Goal: Transaction & Acquisition: Purchase product/service

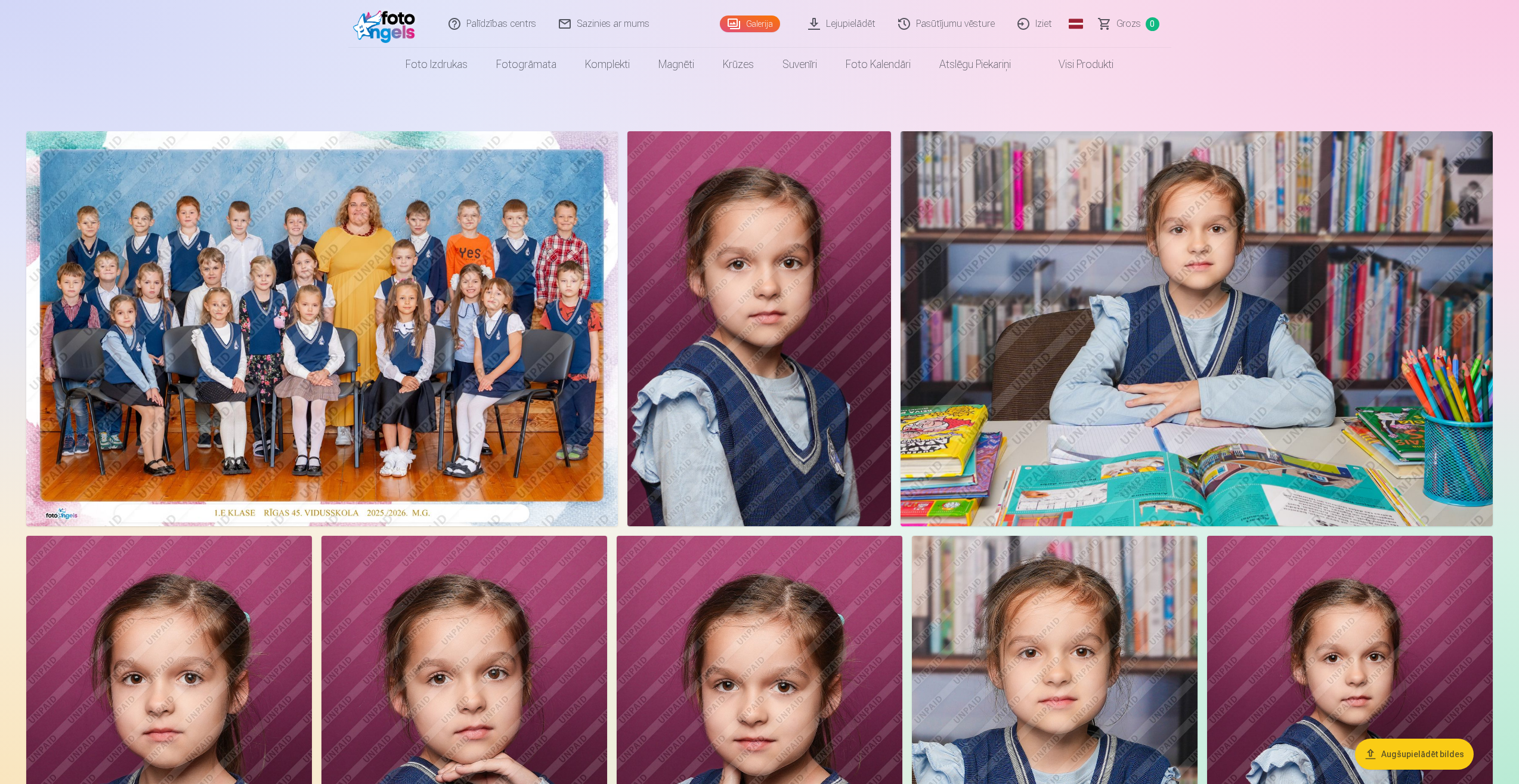
click at [408, 308] on img at bounding box center [322, 328] width 592 height 395
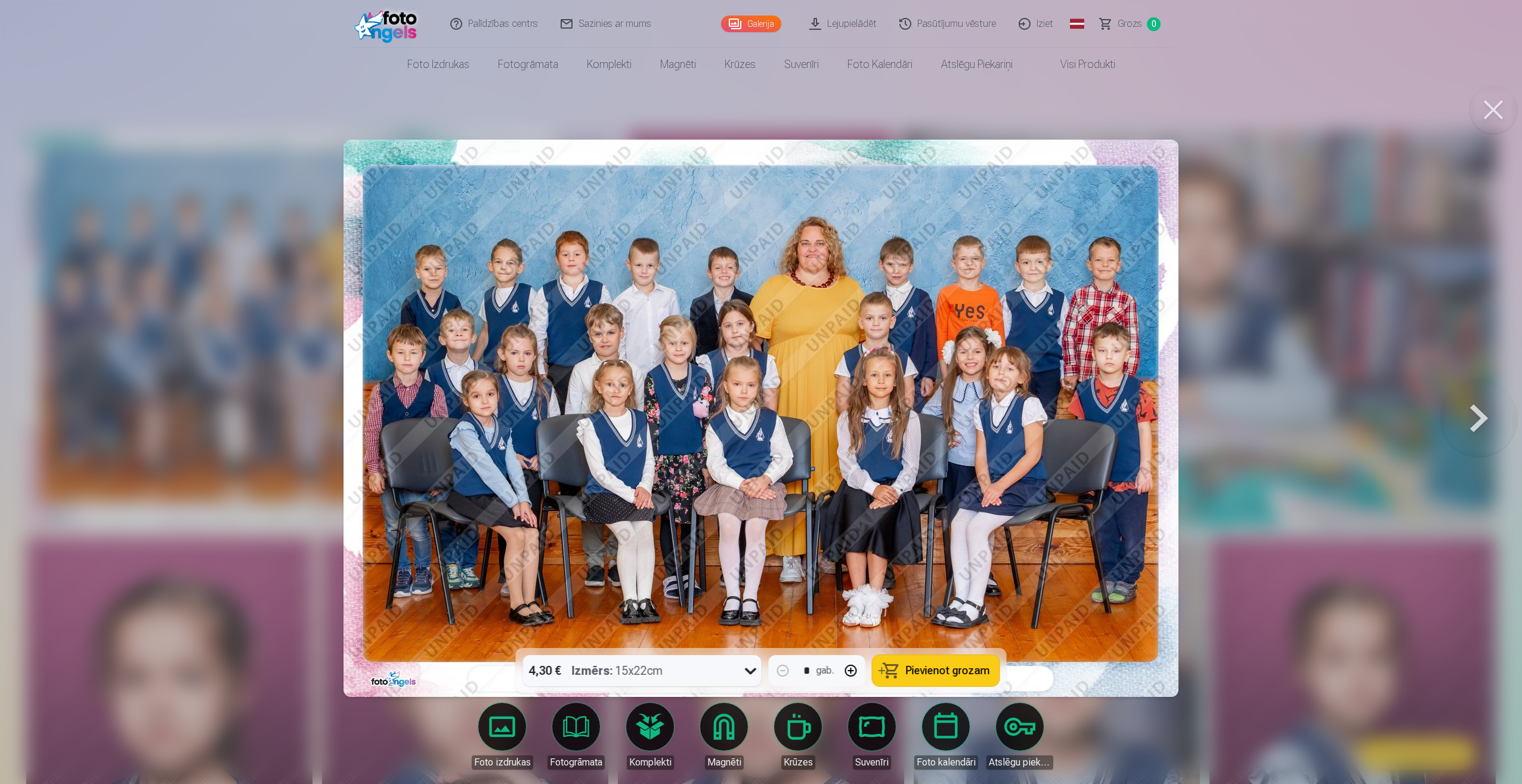
click at [941, 672] on span "Pievienot grozam" at bounding box center [948, 671] width 84 height 11
click at [274, 517] on div at bounding box center [761, 392] width 1522 height 784
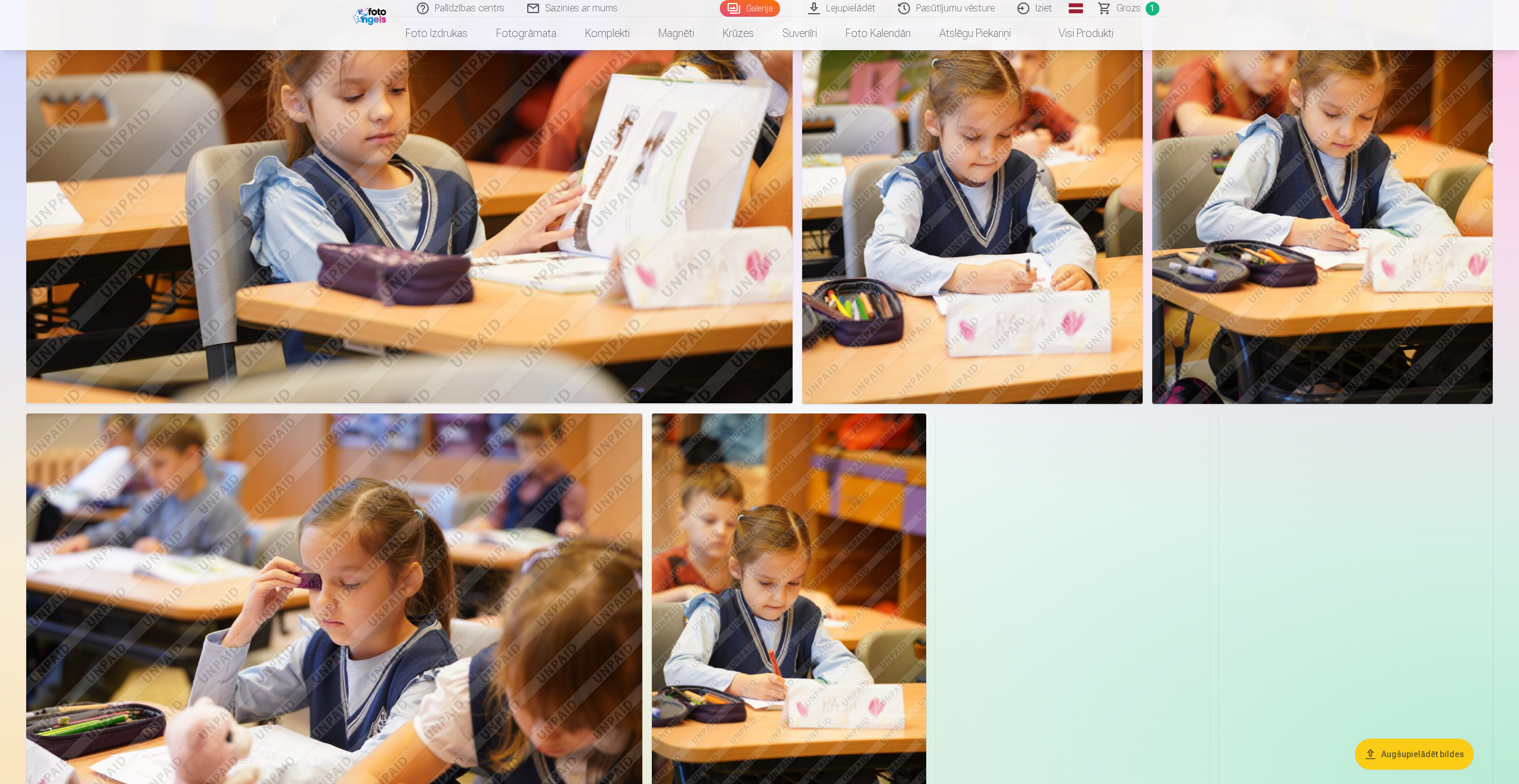
scroll to position [1073, 0]
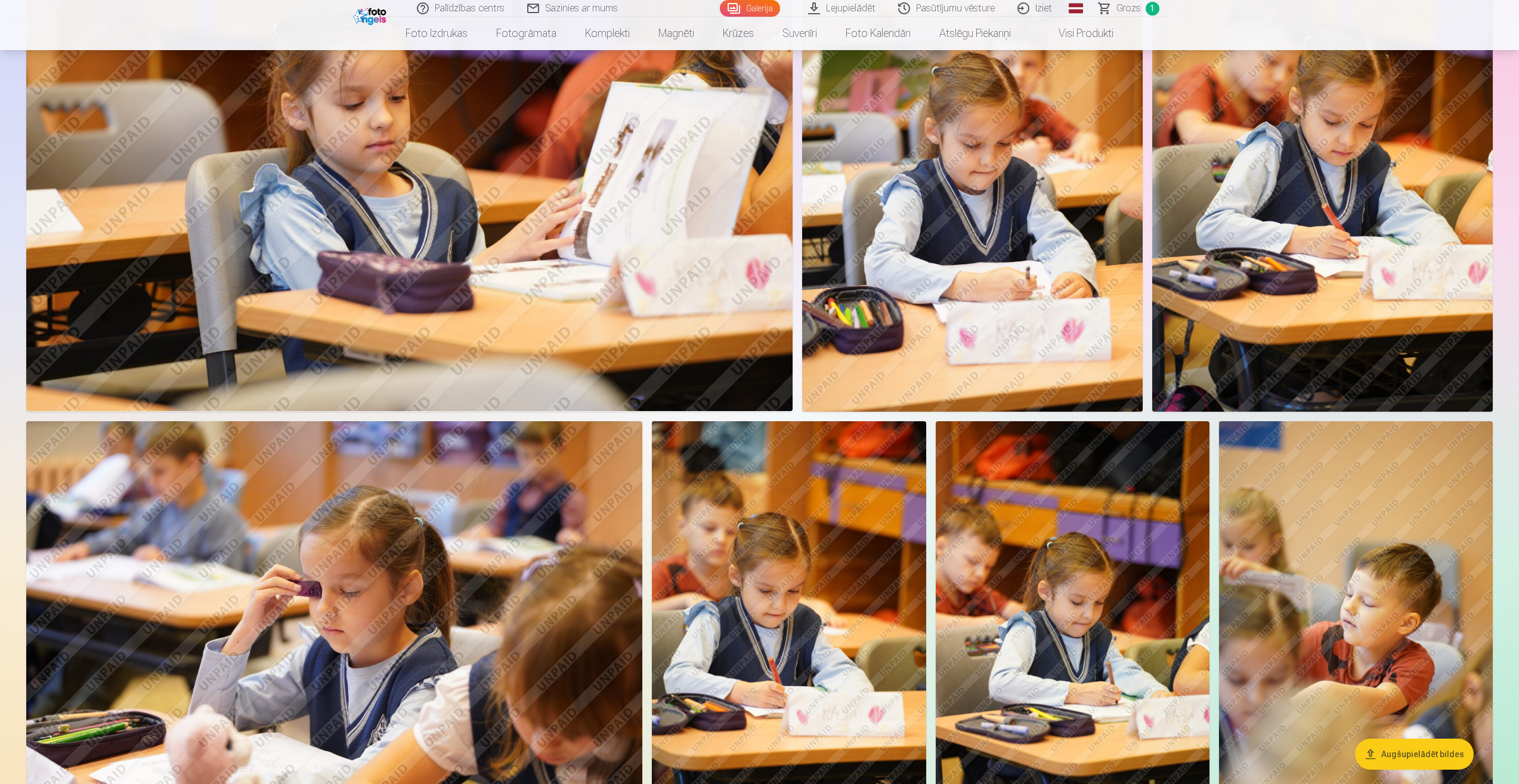
click at [1341, 173] on img at bounding box center [1322, 155] width 340 height 511
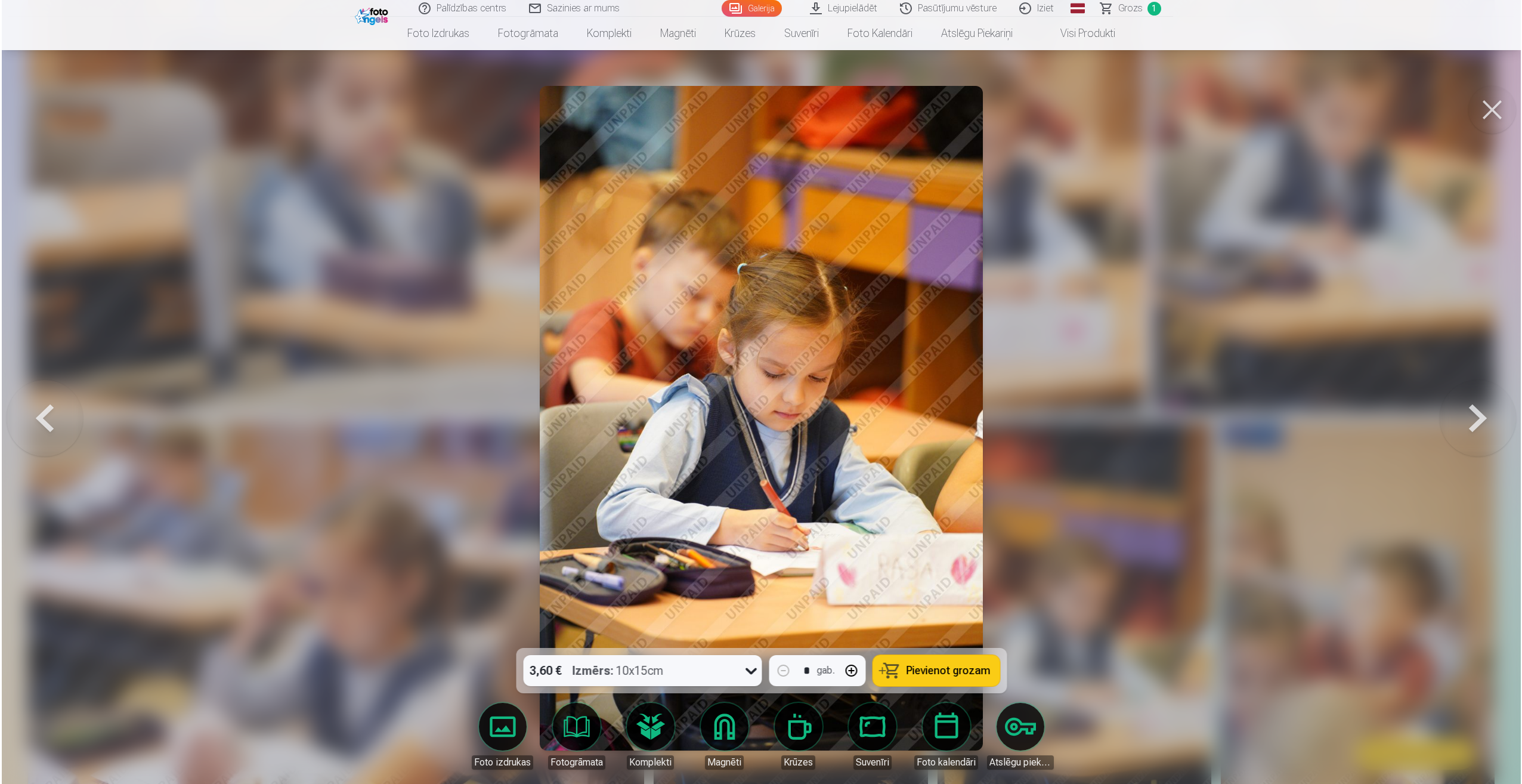
scroll to position [1075, 0]
click at [921, 671] on span "Pievienot grozam" at bounding box center [948, 671] width 84 height 11
click at [310, 310] on div at bounding box center [761, 392] width 1522 height 784
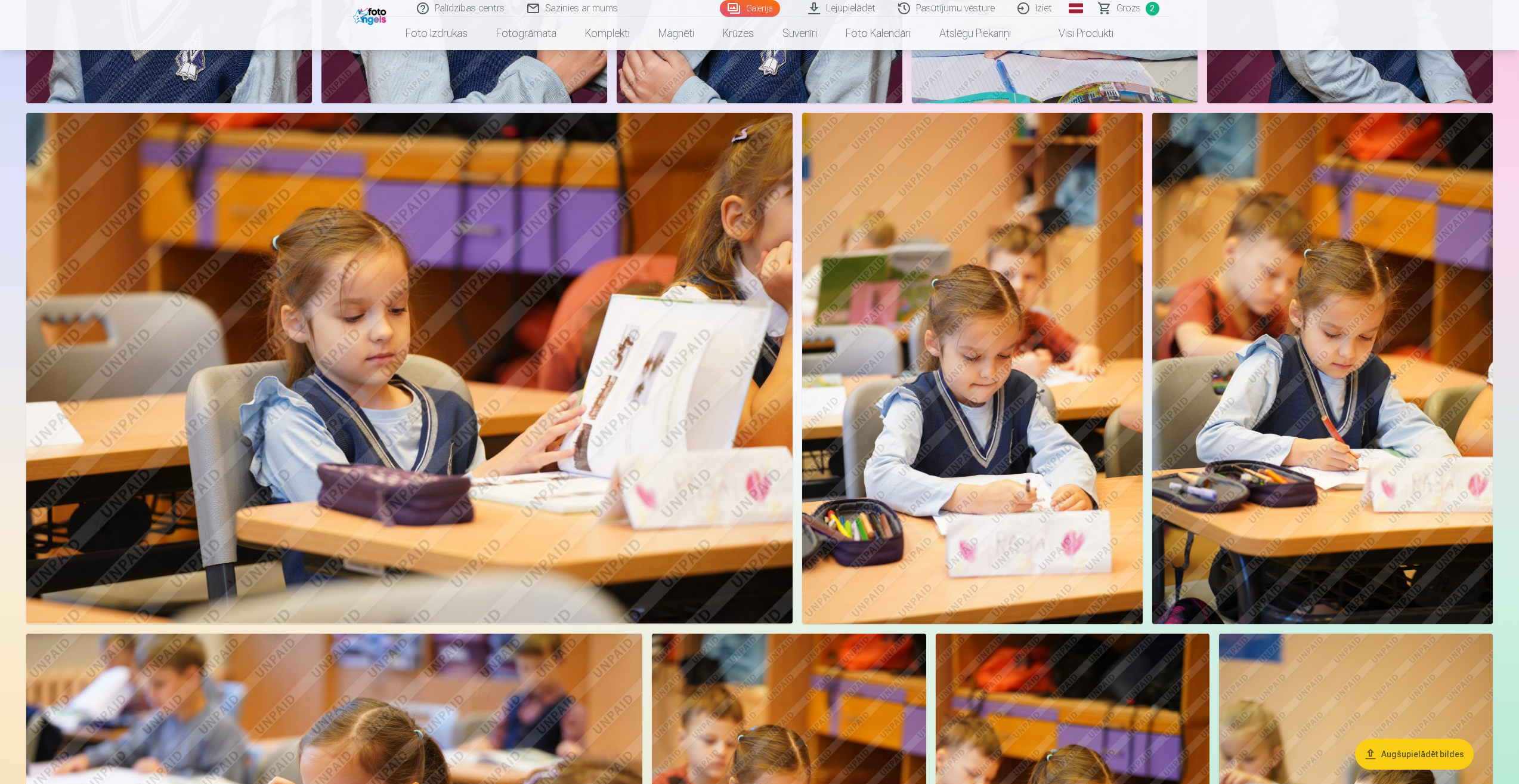
scroll to position [835, 0]
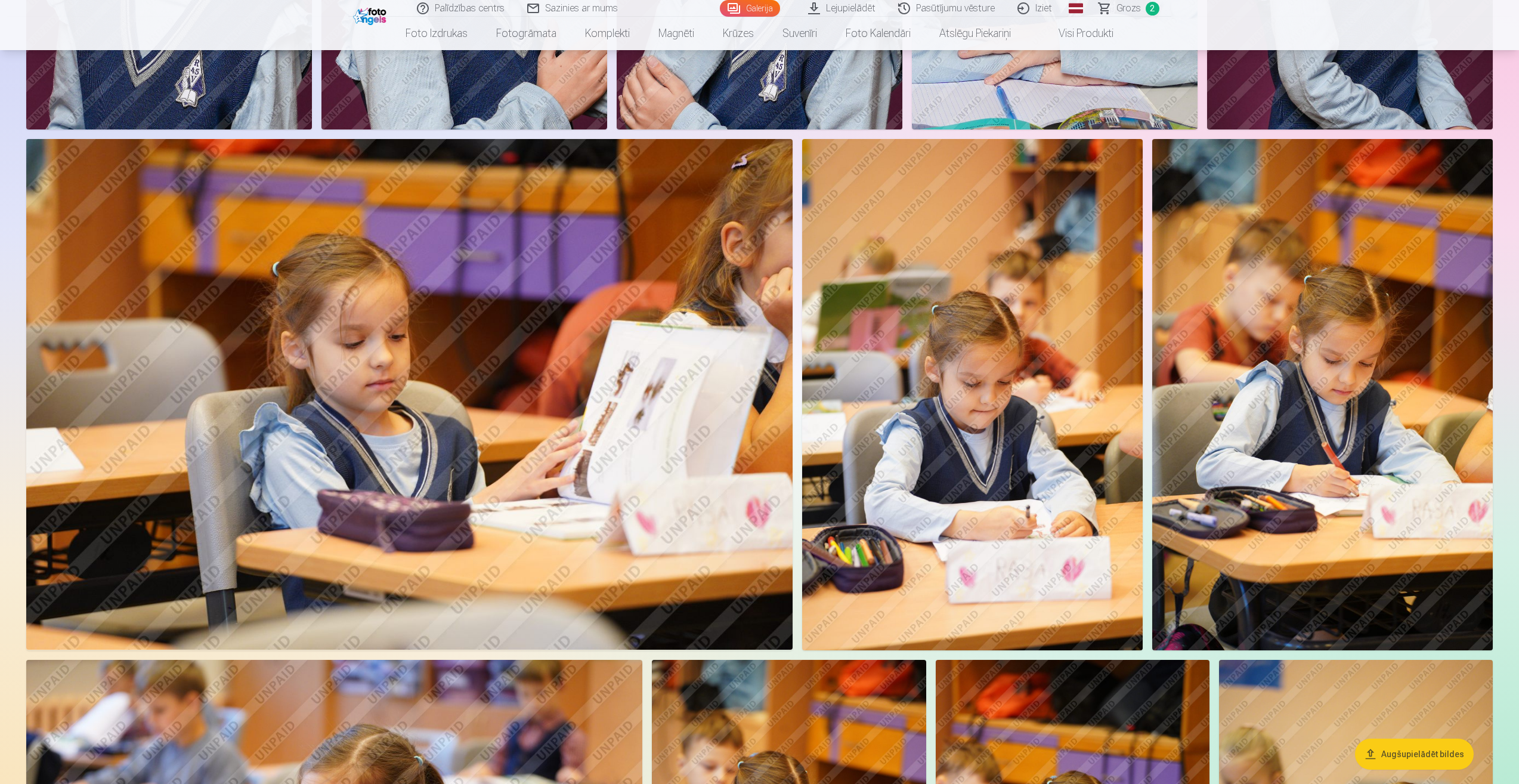
click at [406, 380] on img at bounding box center [409, 394] width 767 height 511
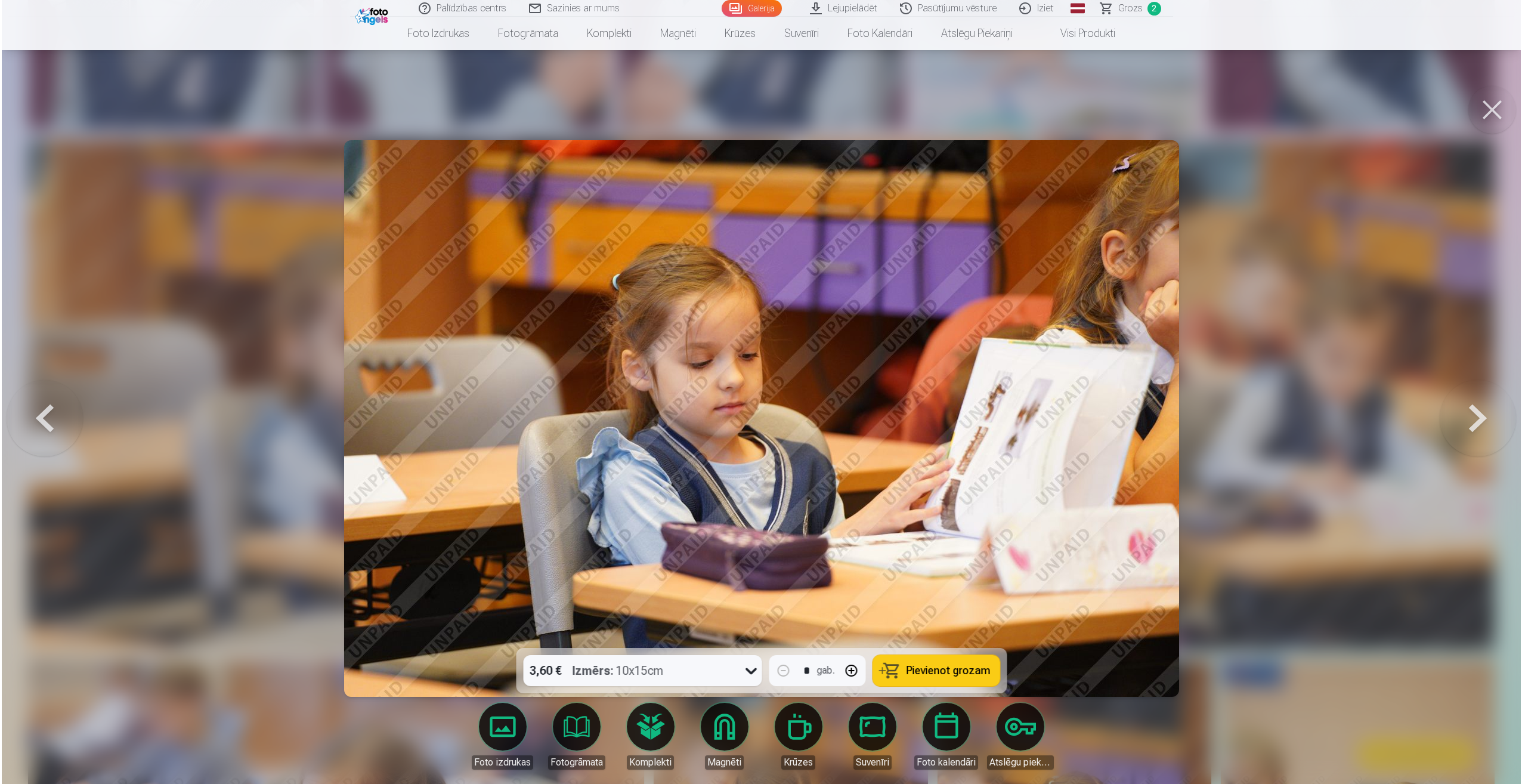
scroll to position [836, 0]
click at [953, 674] on span "Pievienot grozam" at bounding box center [948, 671] width 84 height 11
click at [149, 290] on div at bounding box center [761, 392] width 1522 height 784
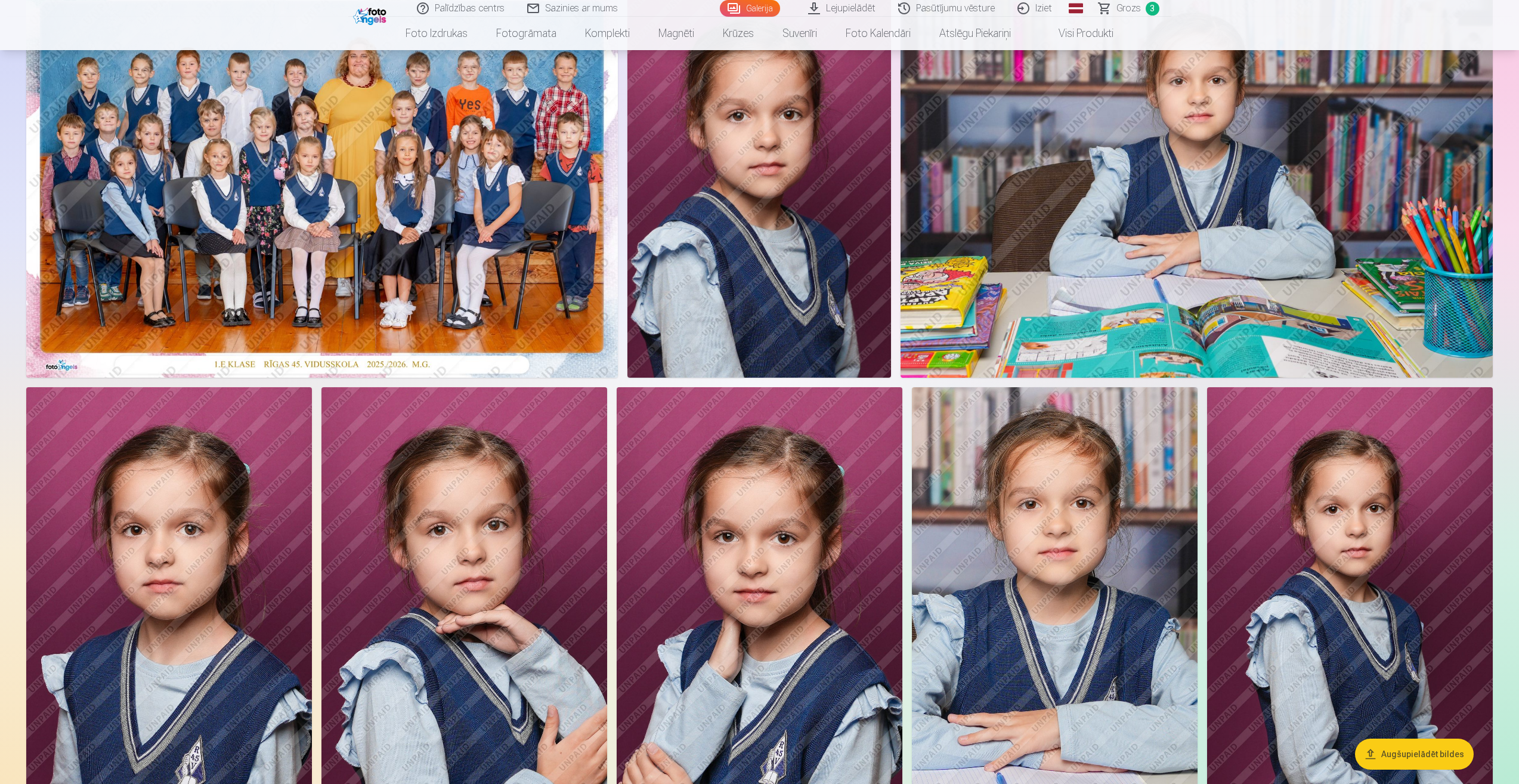
scroll to position [119, 0]
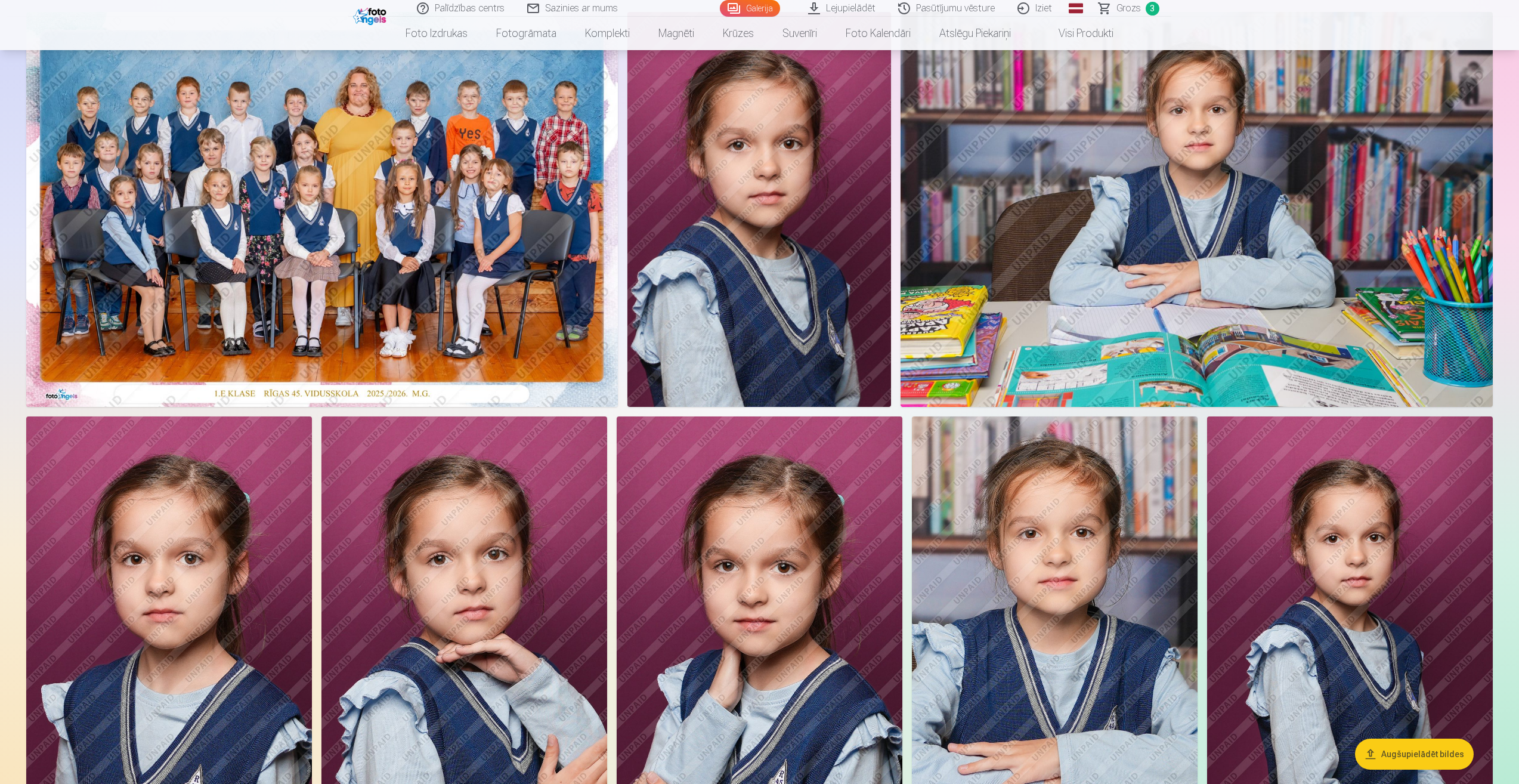
click at [735, 314] on img at bounding box center [759, 209] width 263 height 395
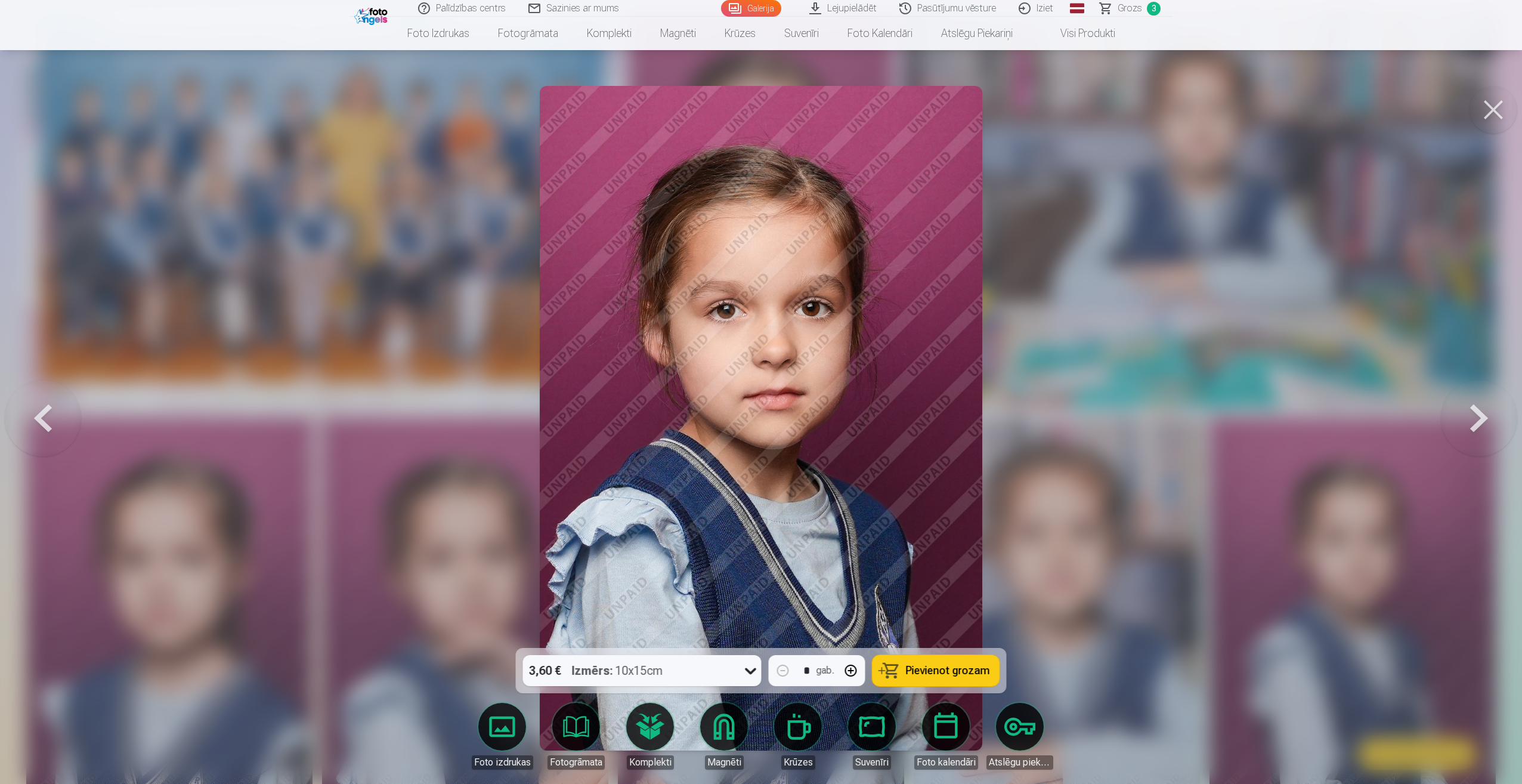
click at [950, 679] on button "Pievienot grozam" at bounding box center [937, 671] width 127 height 31
click at [330, 448] on div at bounding box center [761, 392] width 1522 height 784
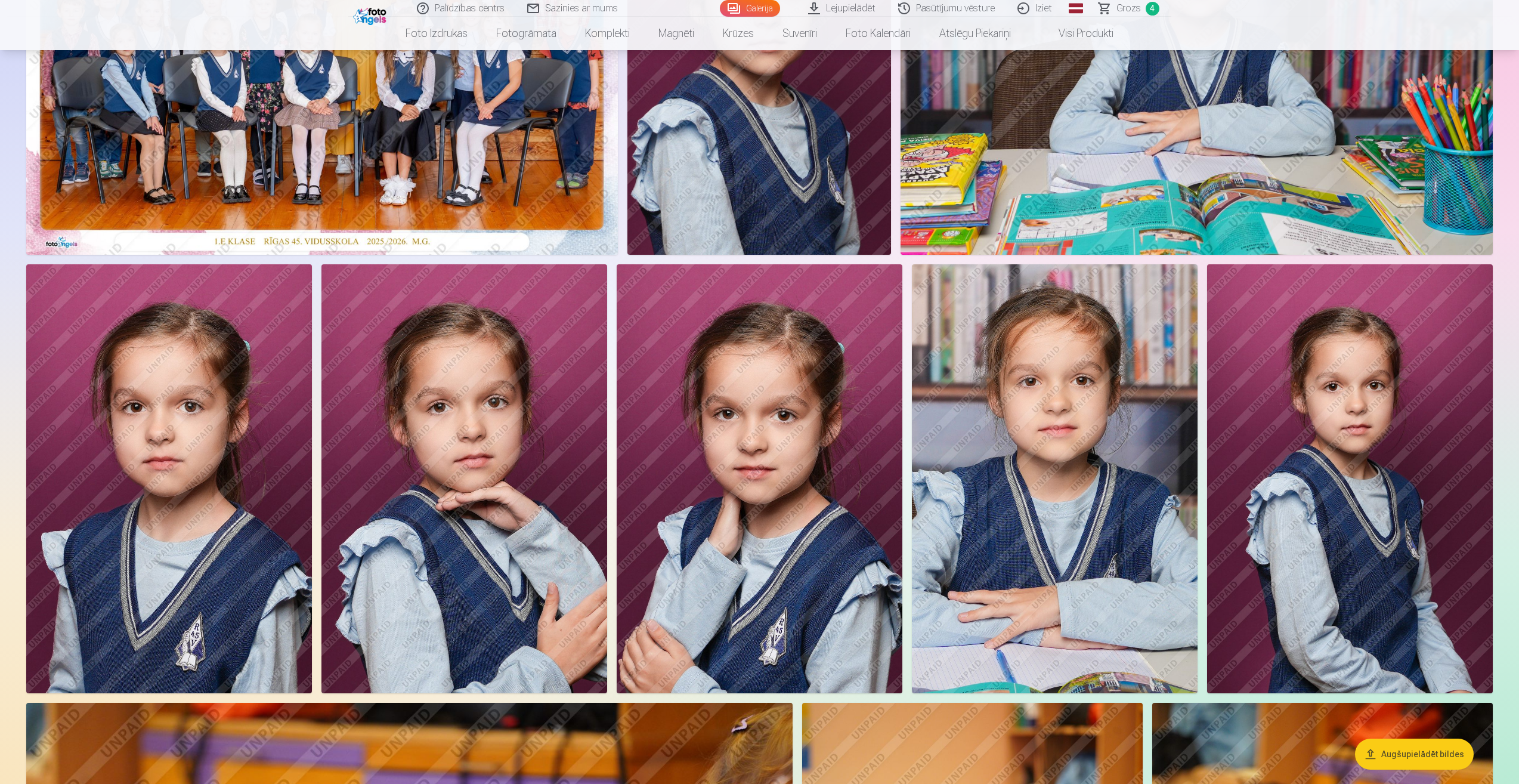
scroll to position [299, 0]
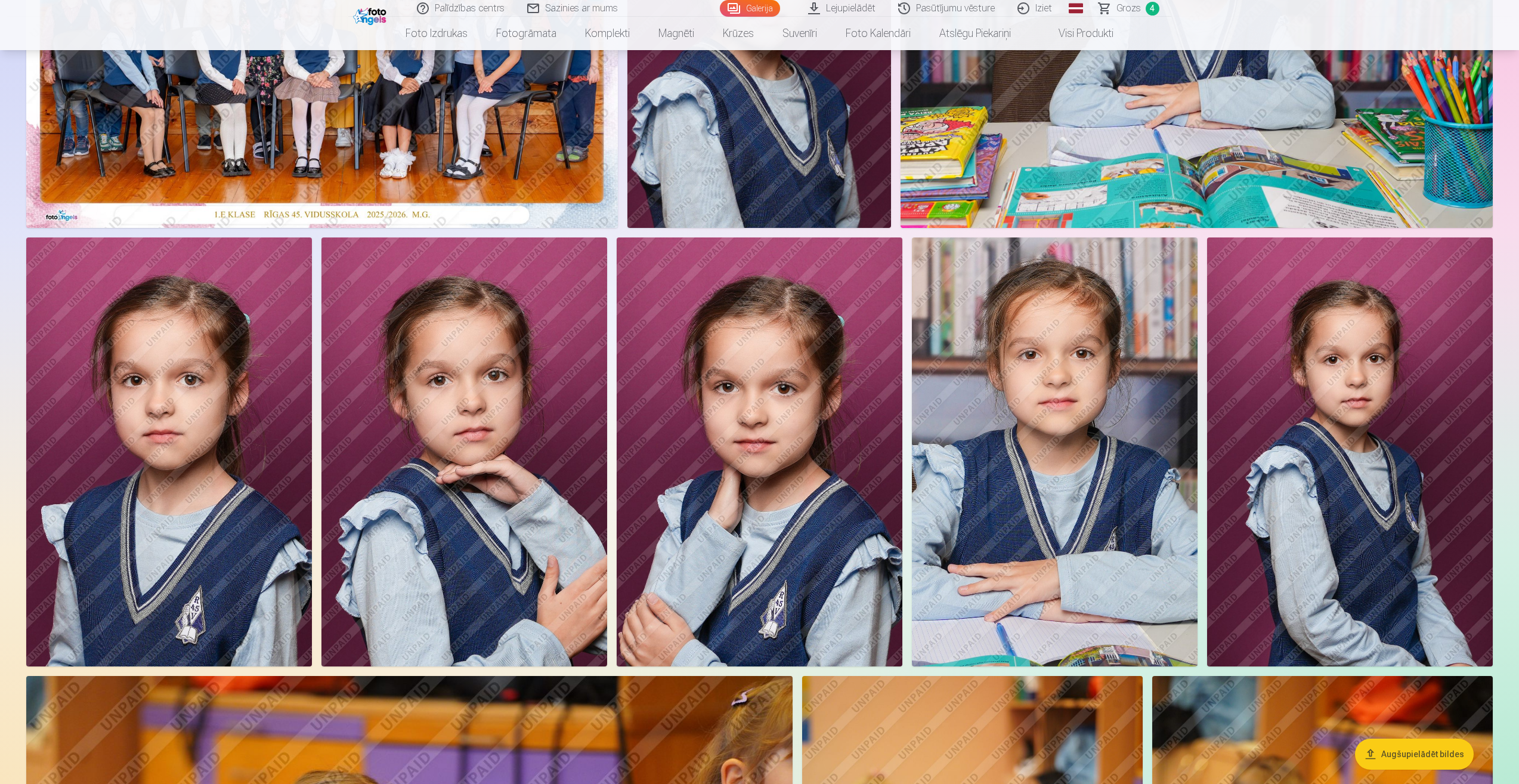
click at [164, 465] on img at bounding box center [169, 452] width 286 height 429
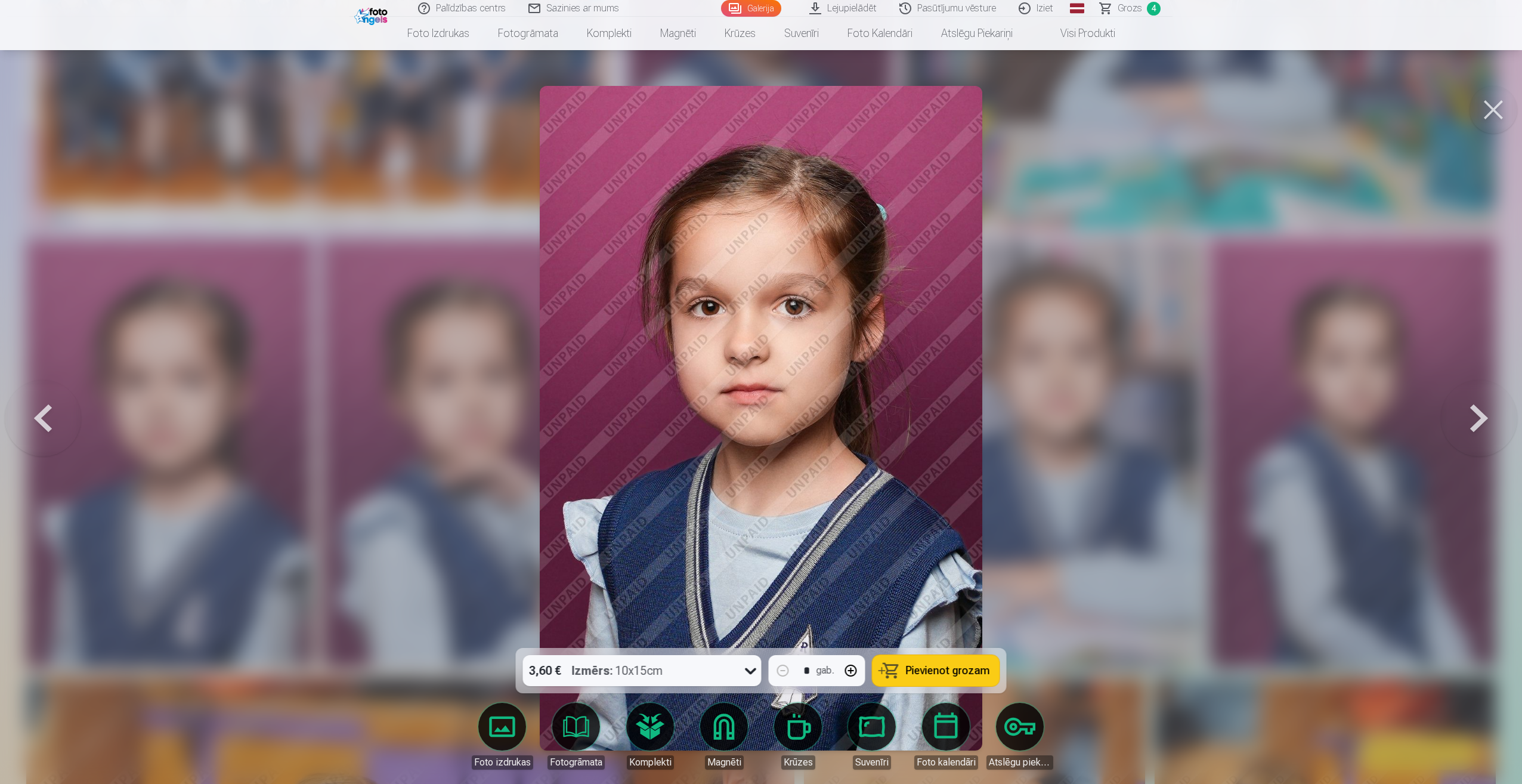
click at [931, 671] on span "Pievienot grozam" at bounding box center [948, 671] width 84 height 11
click at [318, 366] on div at bounding box center [761, 392] width 1522 height 784
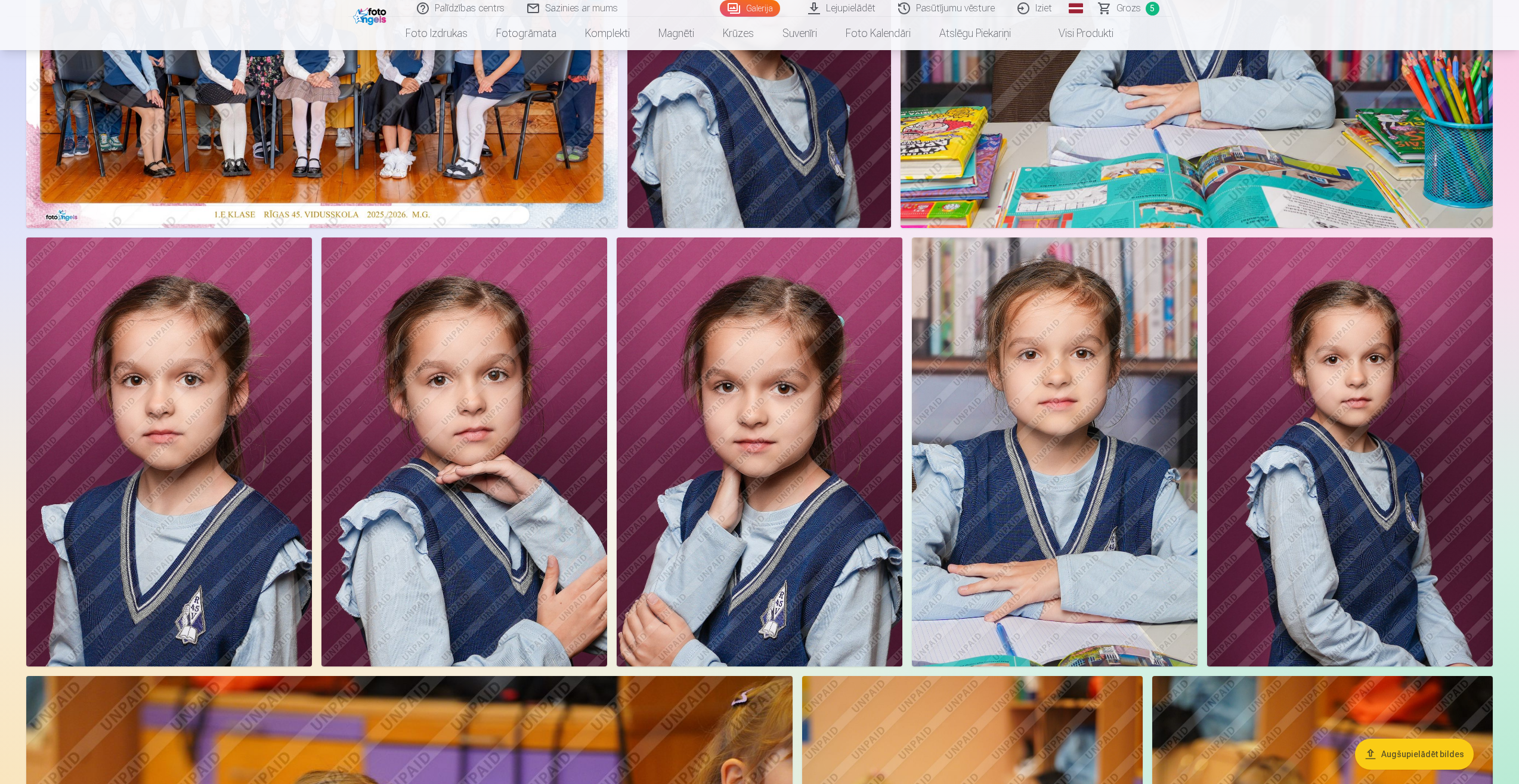
click at [1130, 10] on span "Grozs" at bounding box center [1128, 8] width 24 height 15
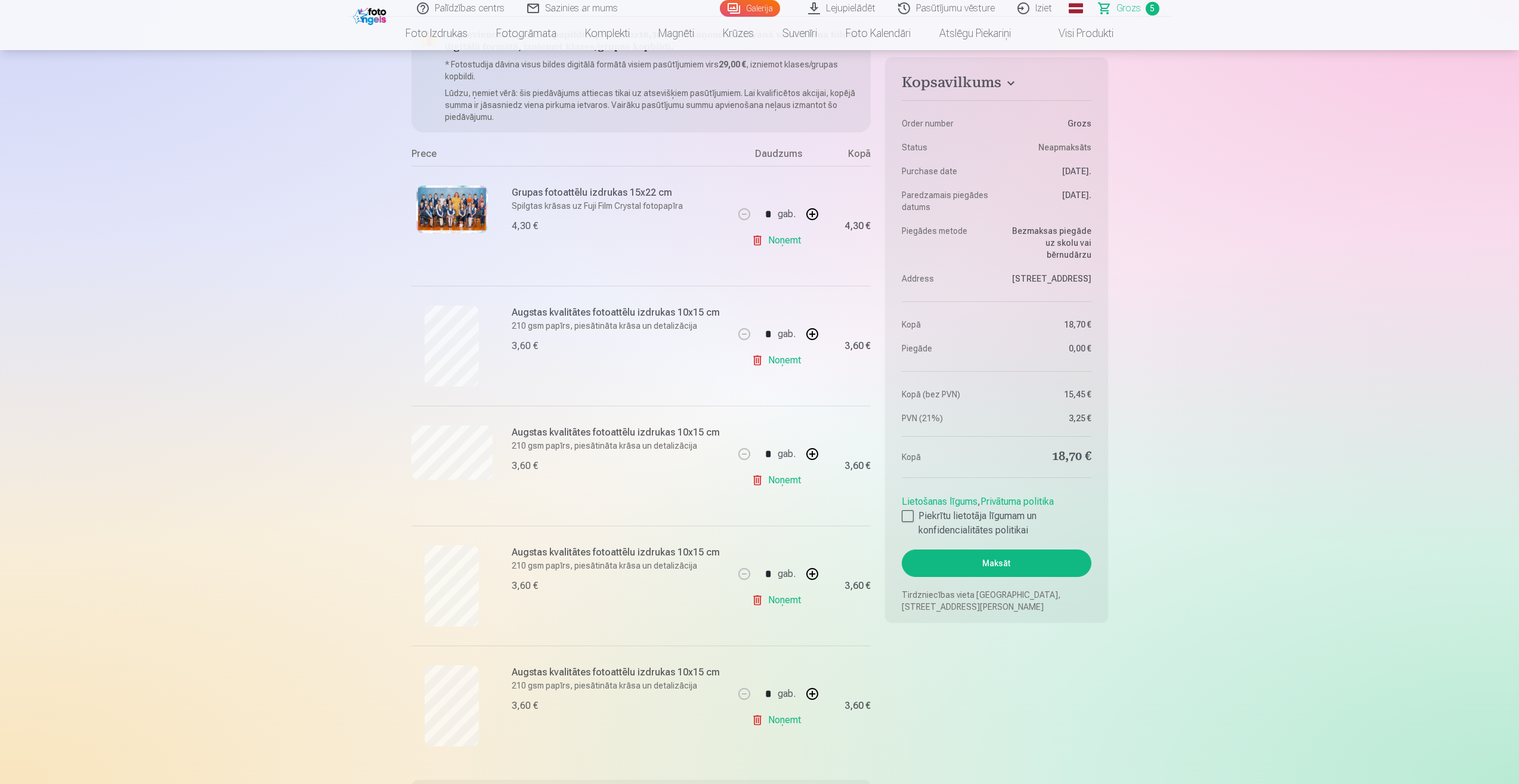
scroll to position [60, 0]
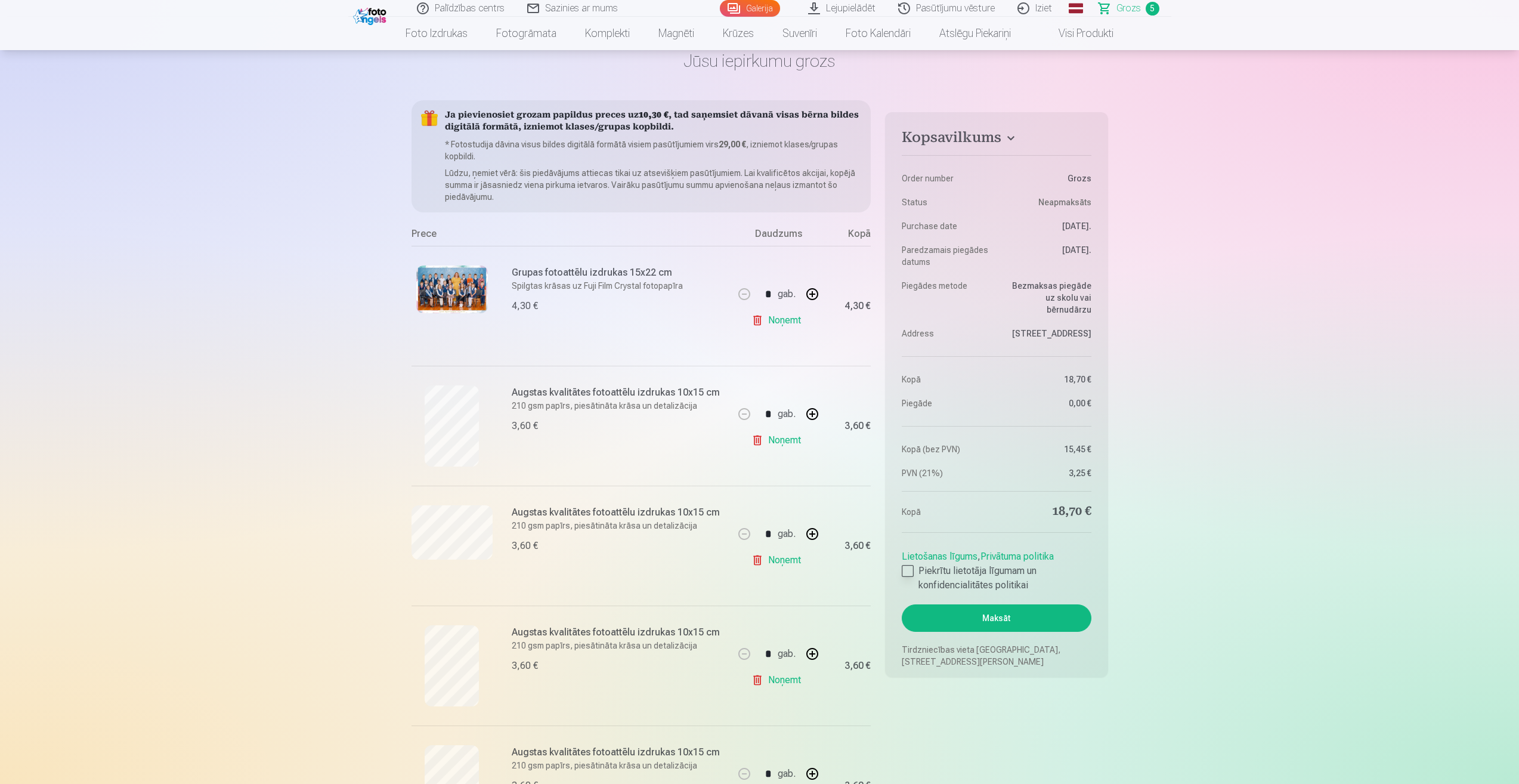
click at [907, 573] on div at bounding box center [907, 570] width 12 height 12
click at [996, 618] on button "Maksāt" at bounding box center [996, 618] width 189 height 27
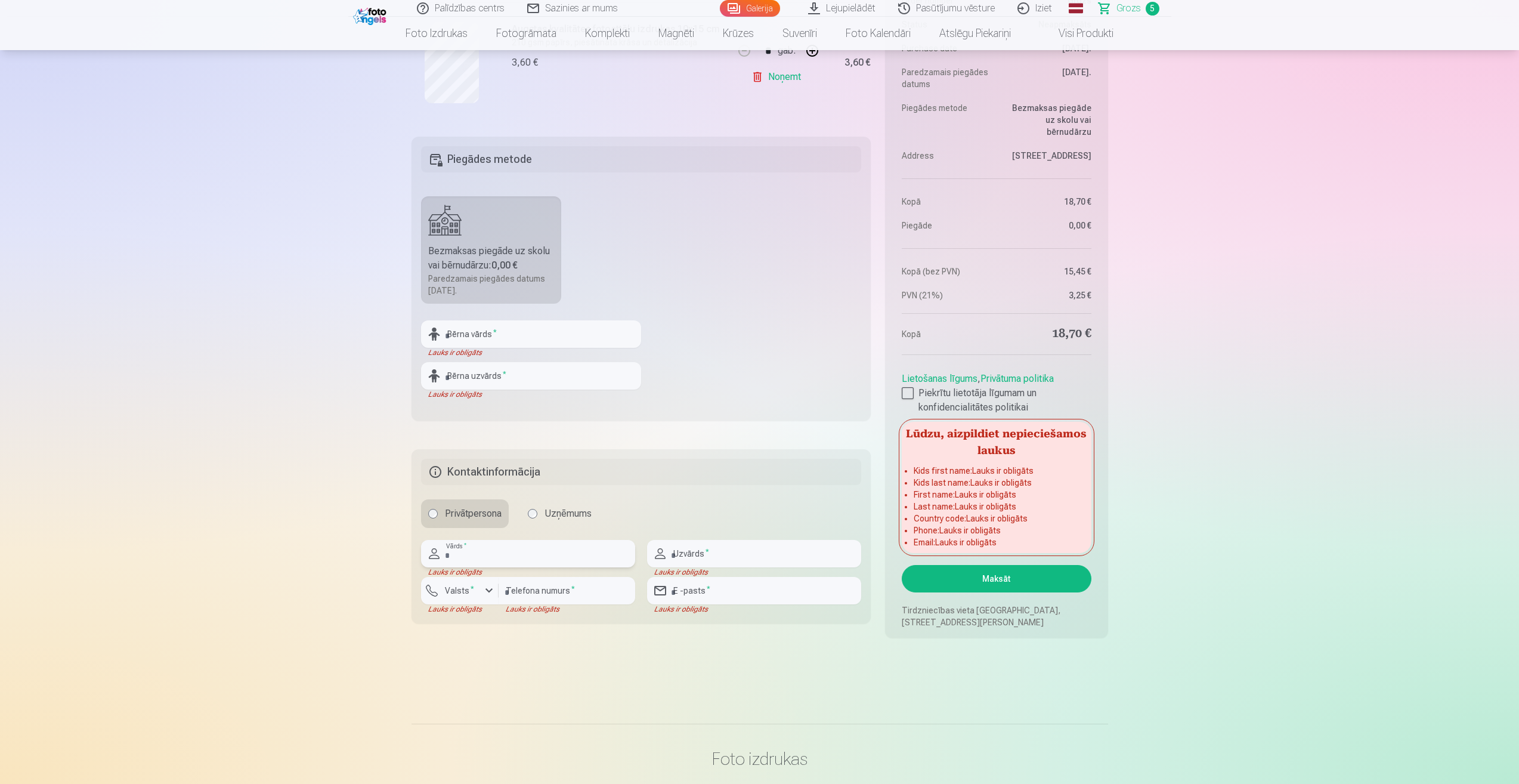
scroll to position [706, 0]
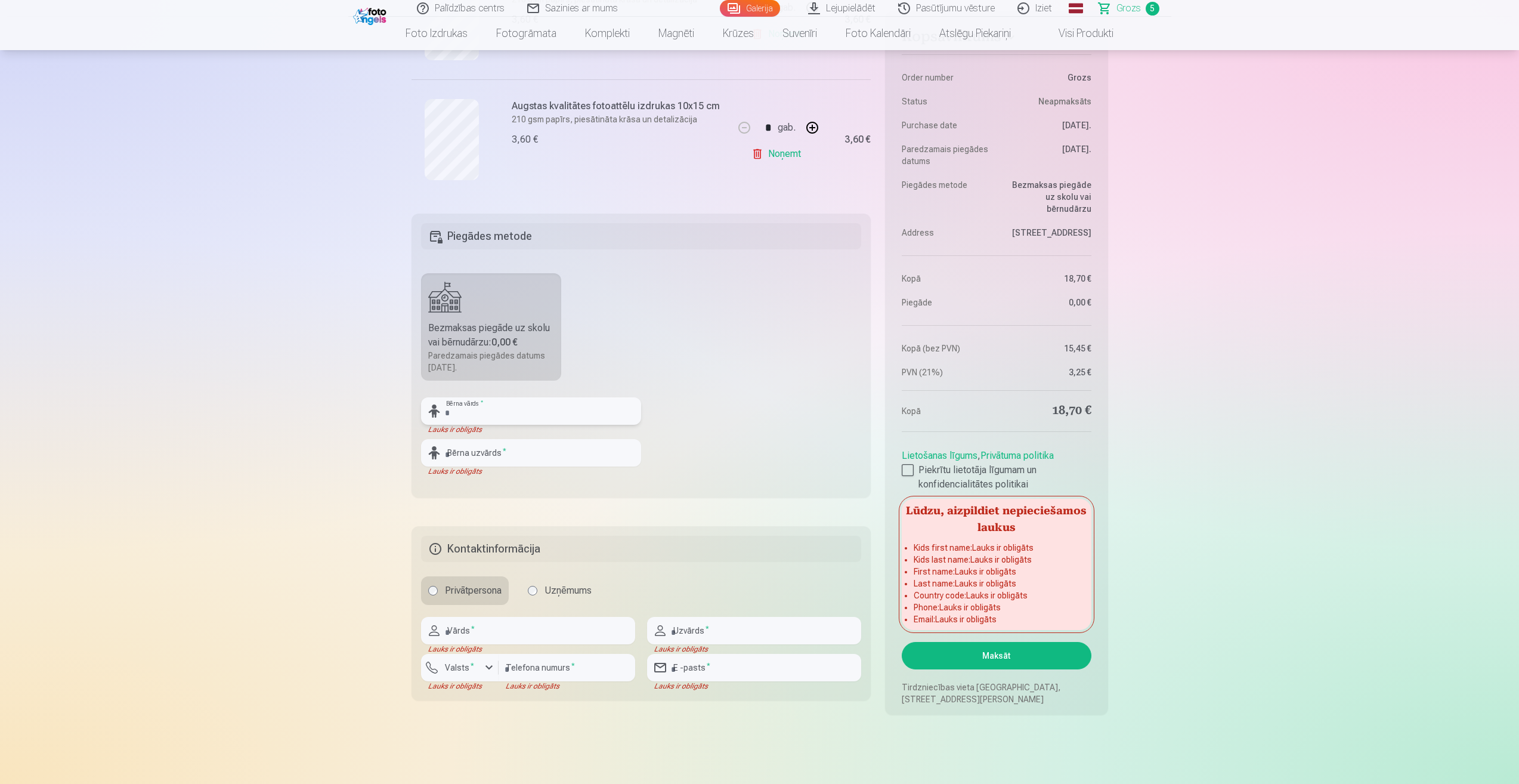
click at [504, 411] on input "text" at bounding box center [531, 411] width 220 height 27
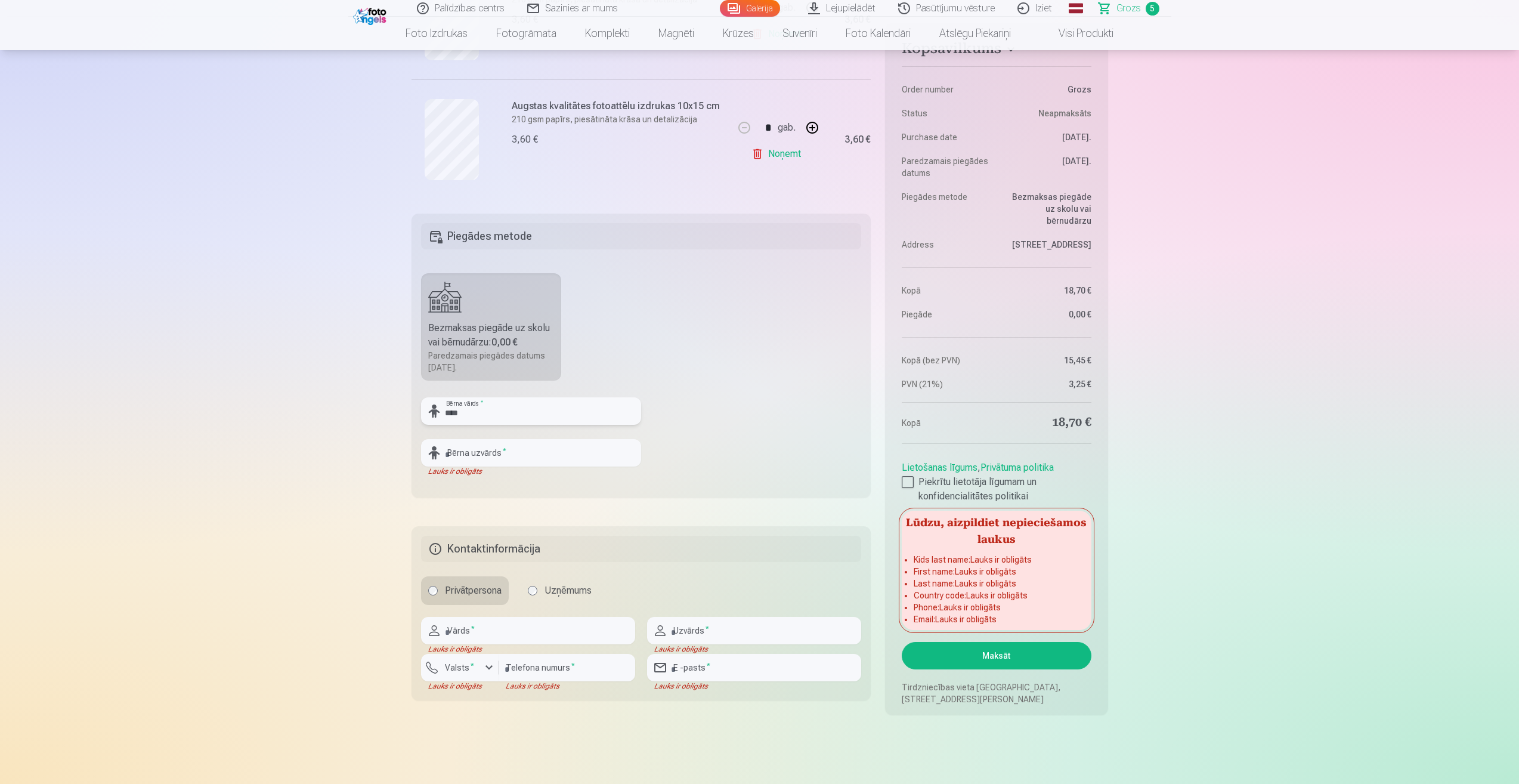
type input "****"
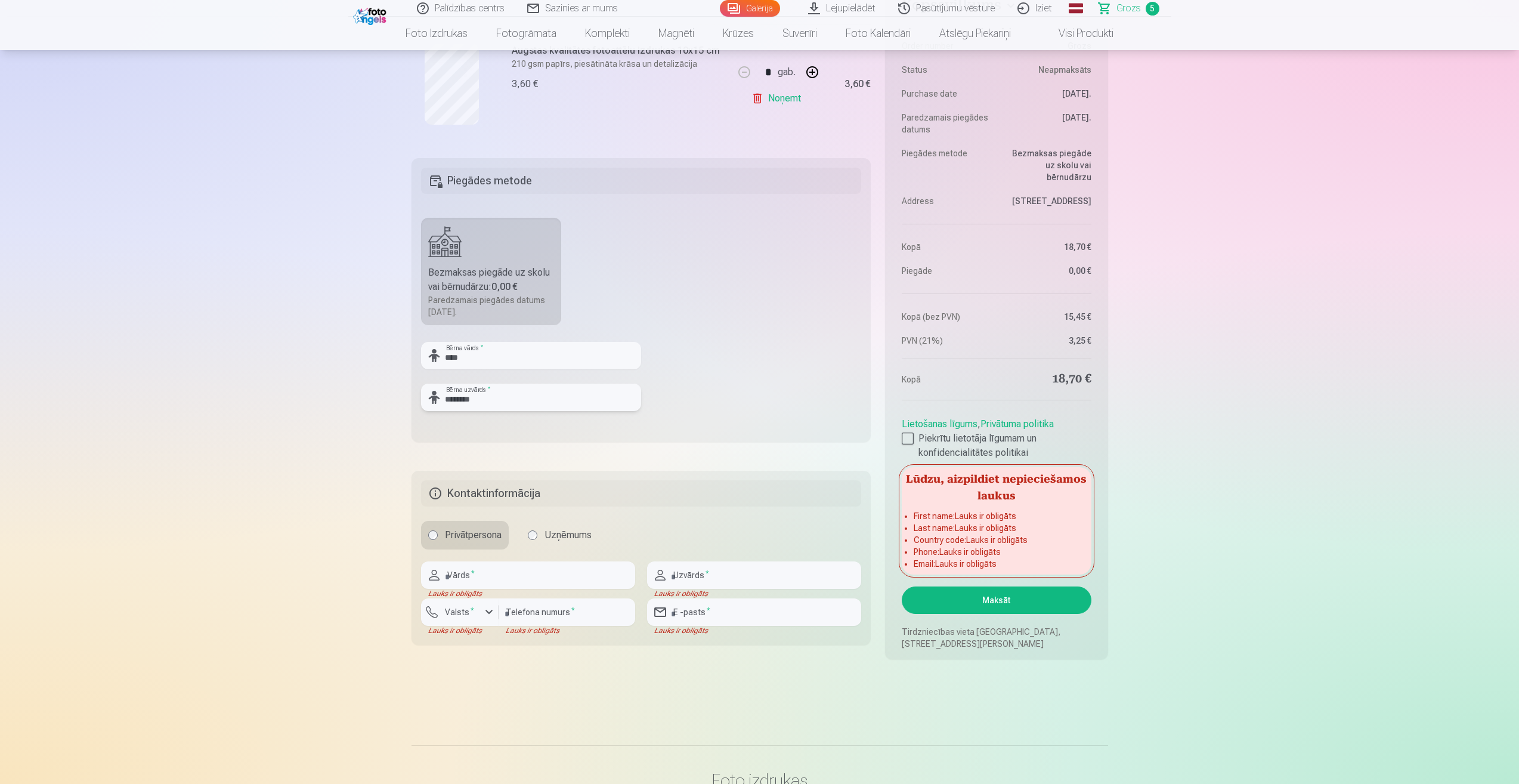
scroll to position [765, 0]
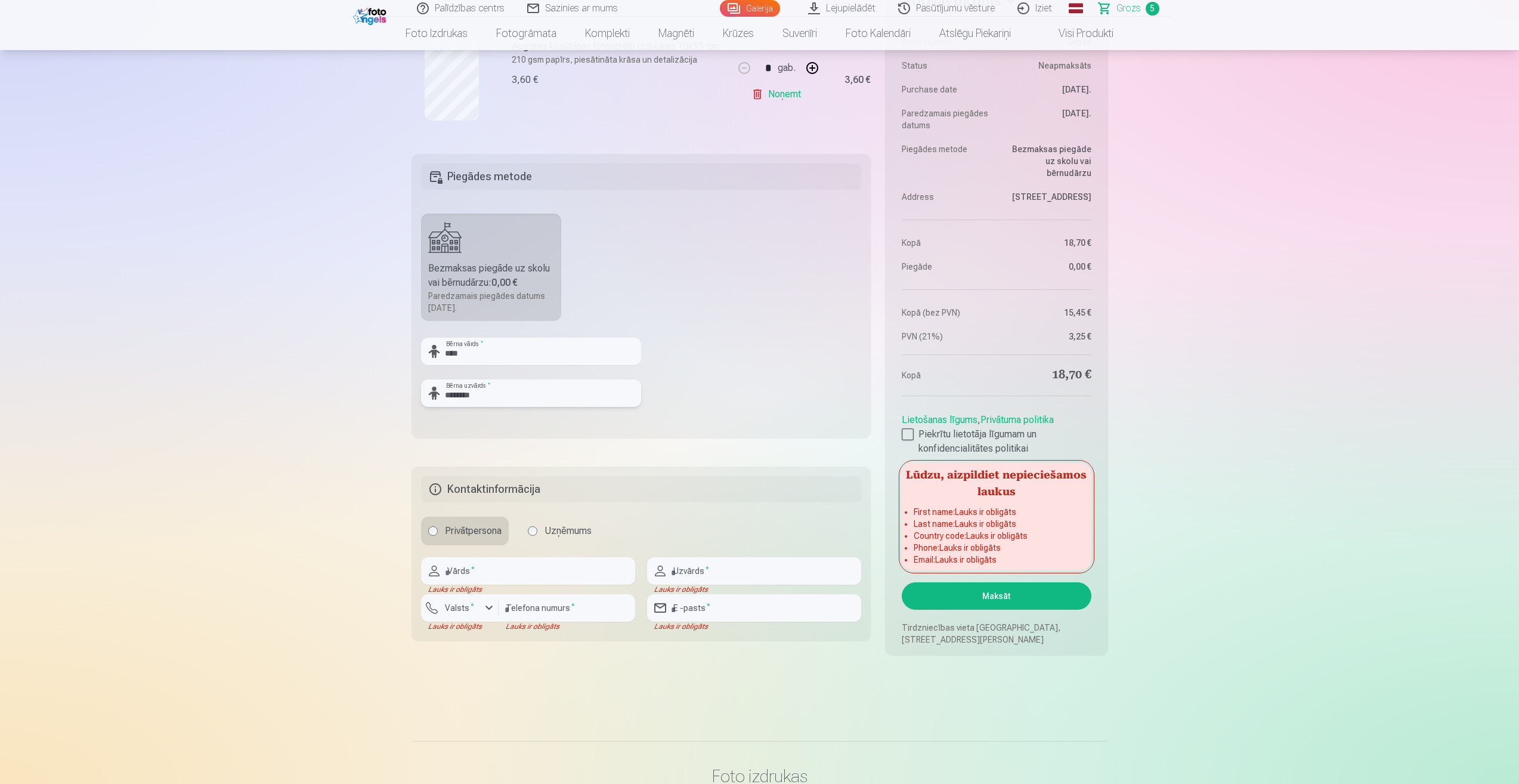
type input "********"
click at [490, 606] on div "button" at bounding box center [489, 608] width 15 height 15
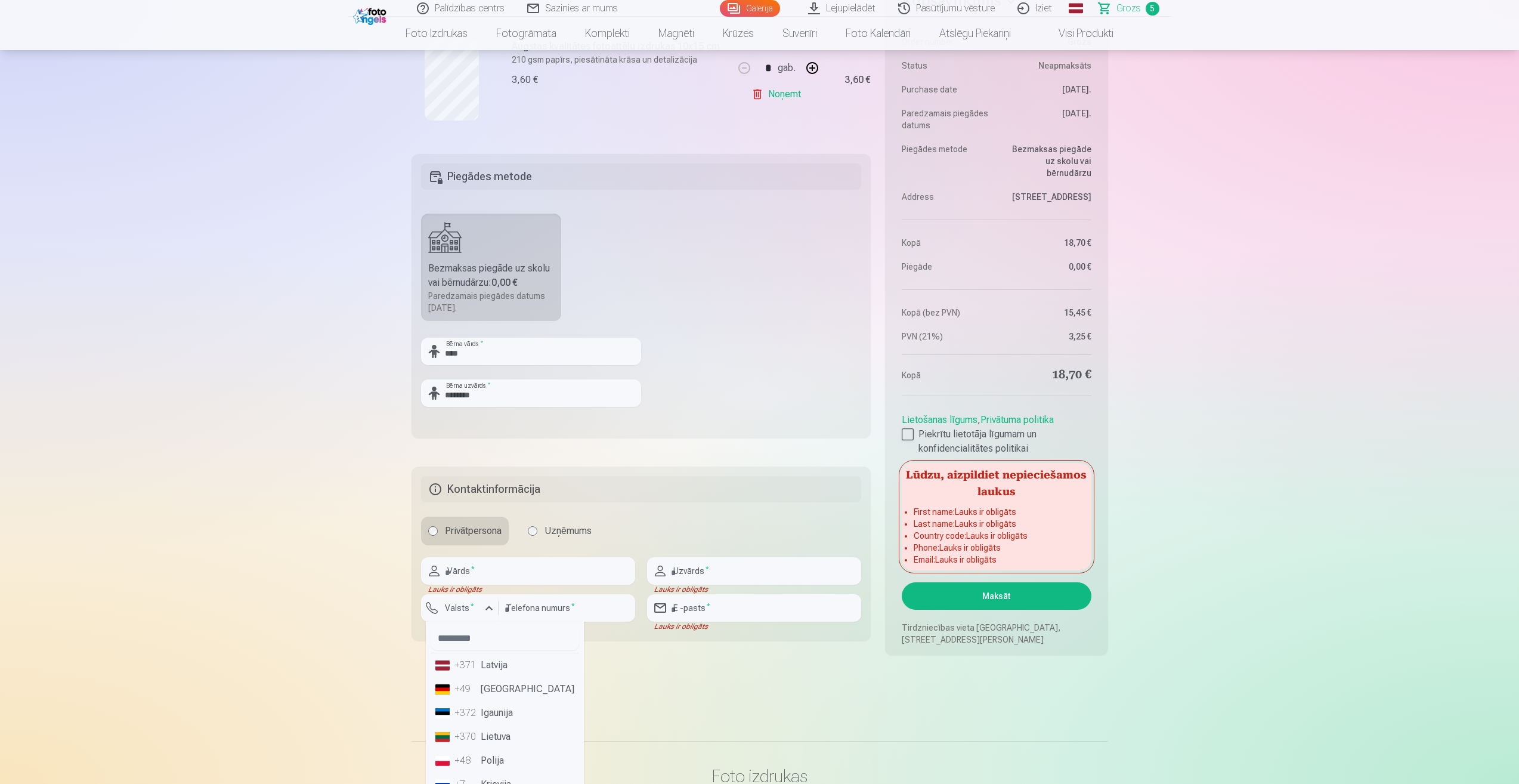
drag, startPoint x: 506, startPoint y: 663, endPoint x: 514, endPoint y: 662, distance: 8.1
click at [506, 664] on li "+371 Latvija" at bounding box center [505, 665] width 149 height 24
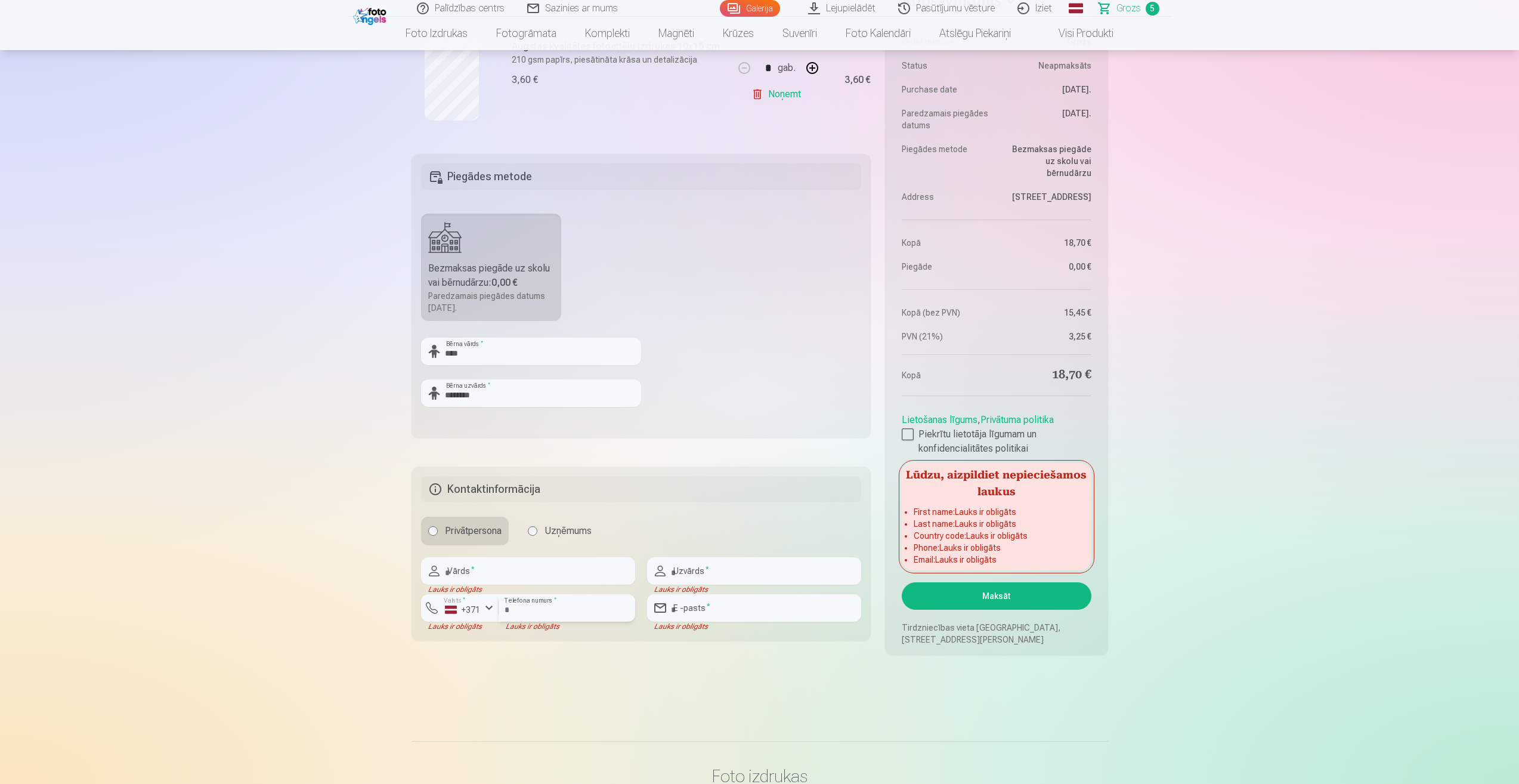
click at [572, 611] on input "number" at bounding box center [566, 608] width 137 height 27
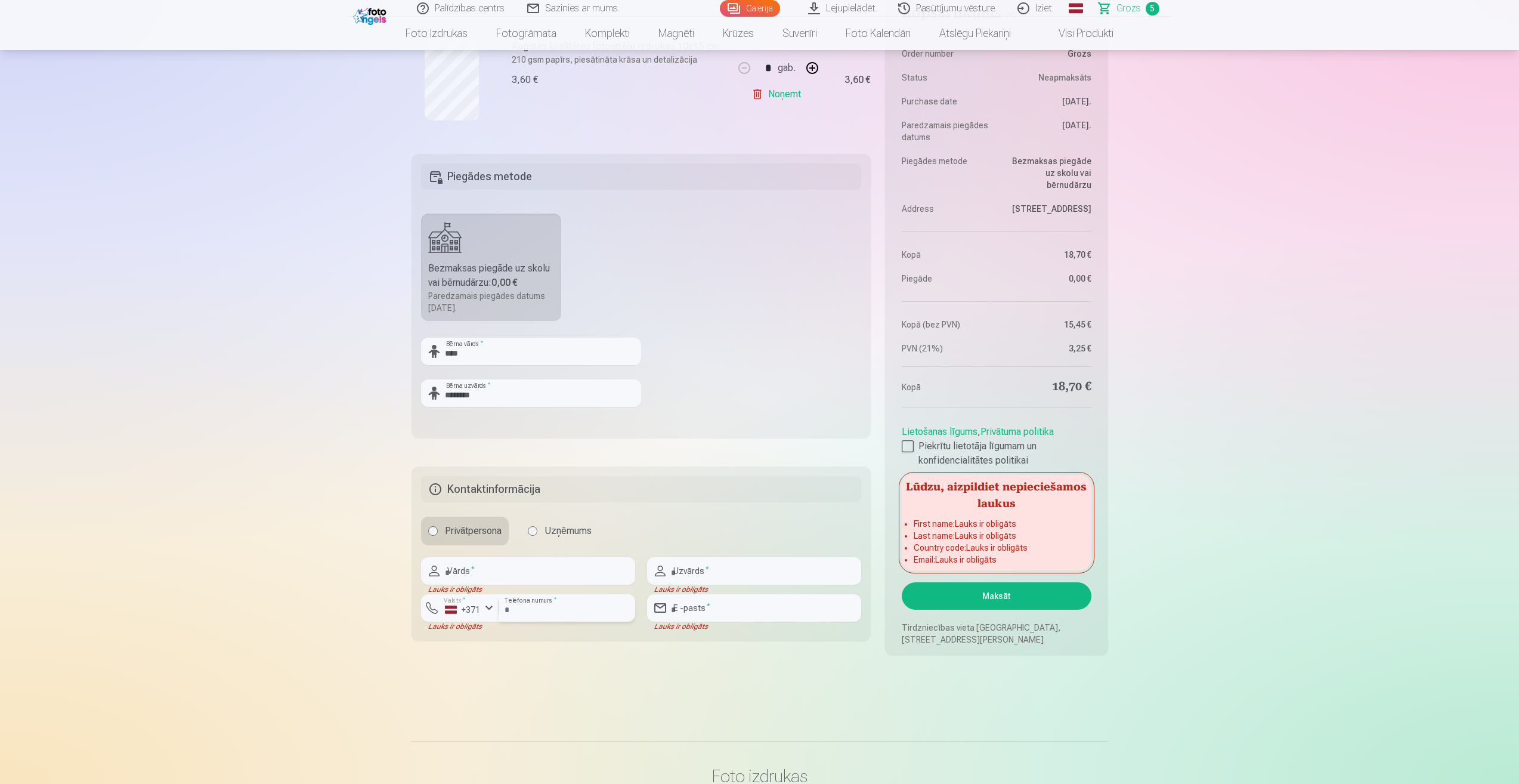
type input "********"
click at [509, 572] on input "text" at bounding box center [528, 571] width 214 height 27
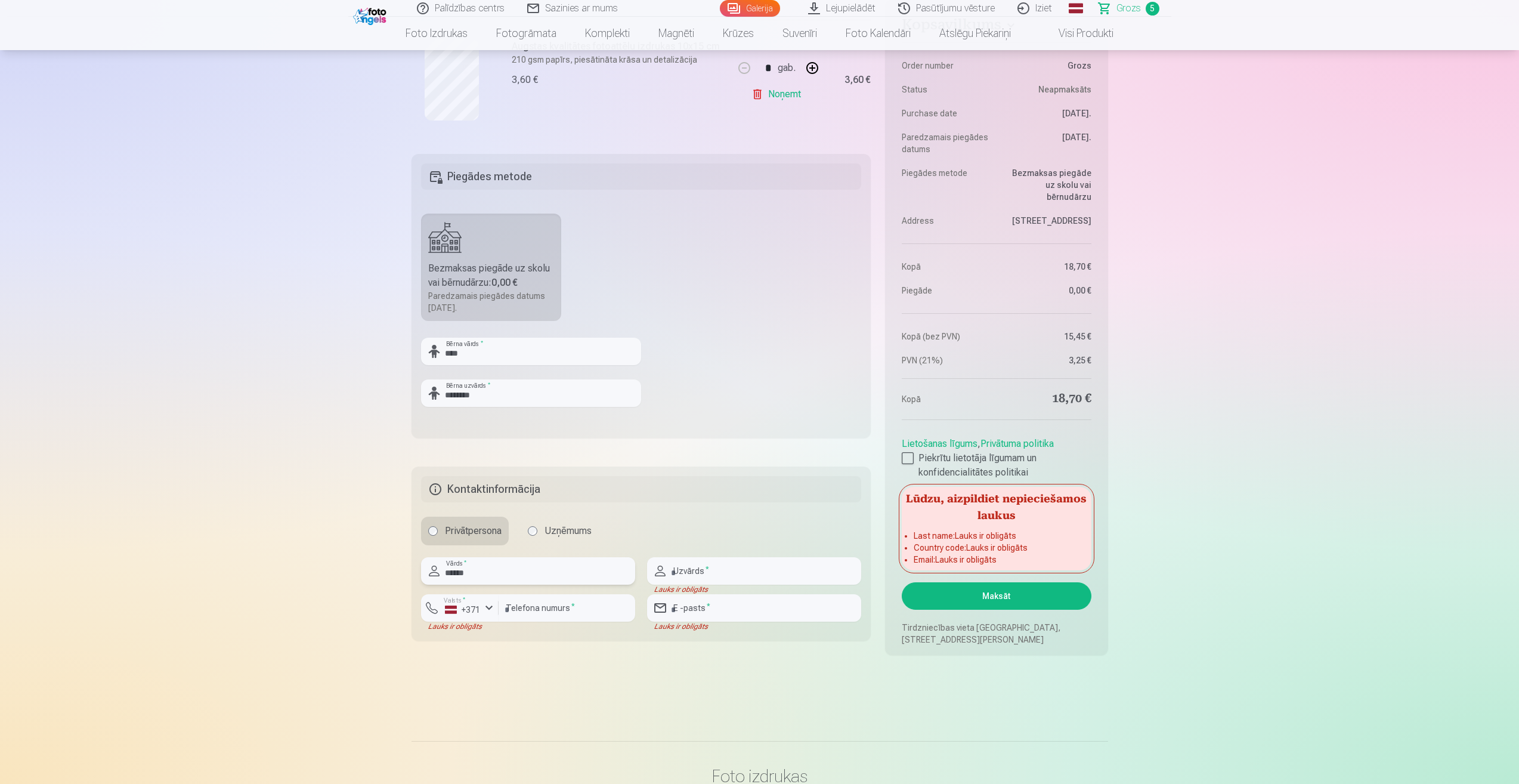
type input "******"
click at [709, 573] on input "text" at bounding box center [754, 571] width 214 height 27
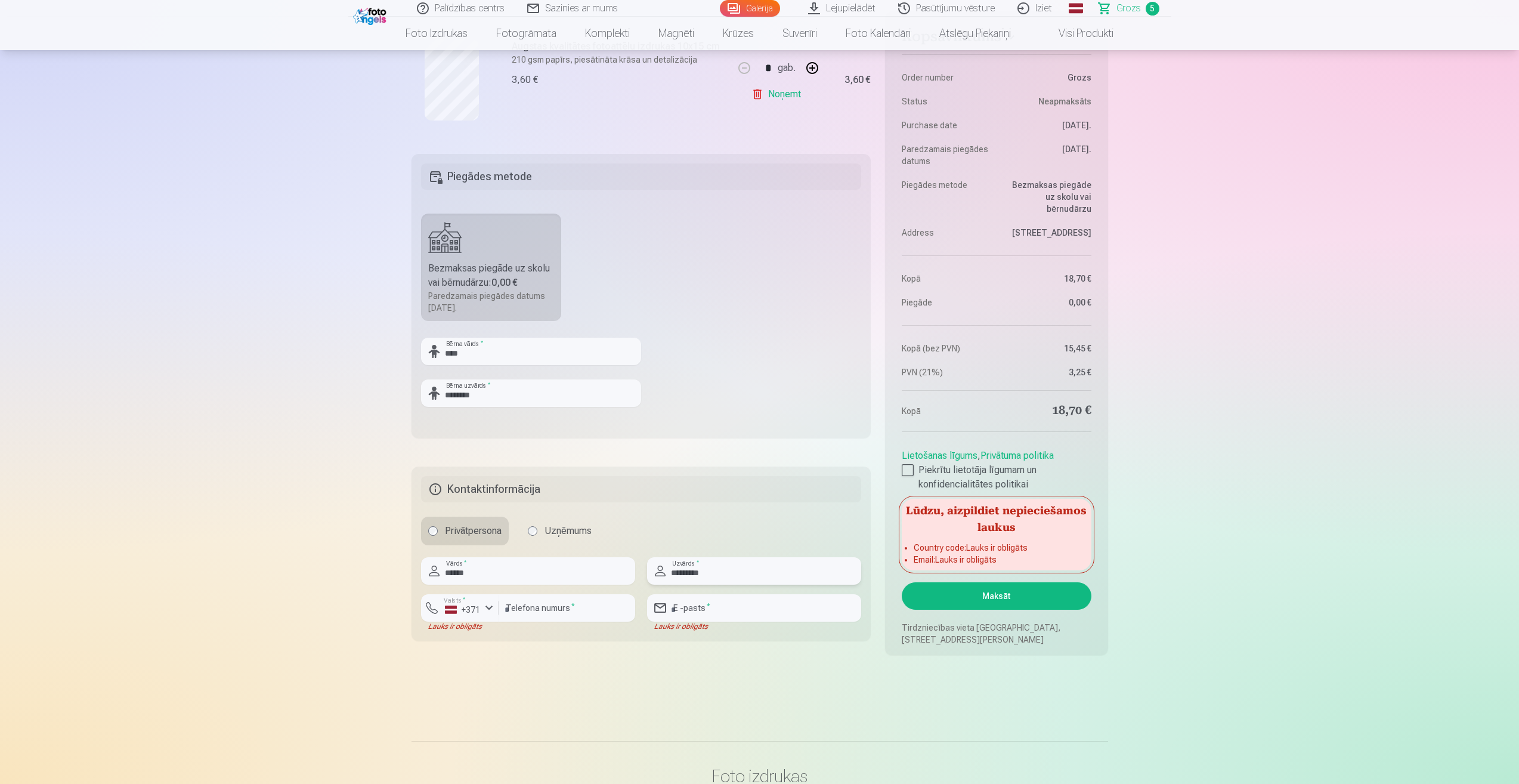
type input "*********"
click at [741, 612] on input "email" at bounding box center [754, 608] width 214 height 27
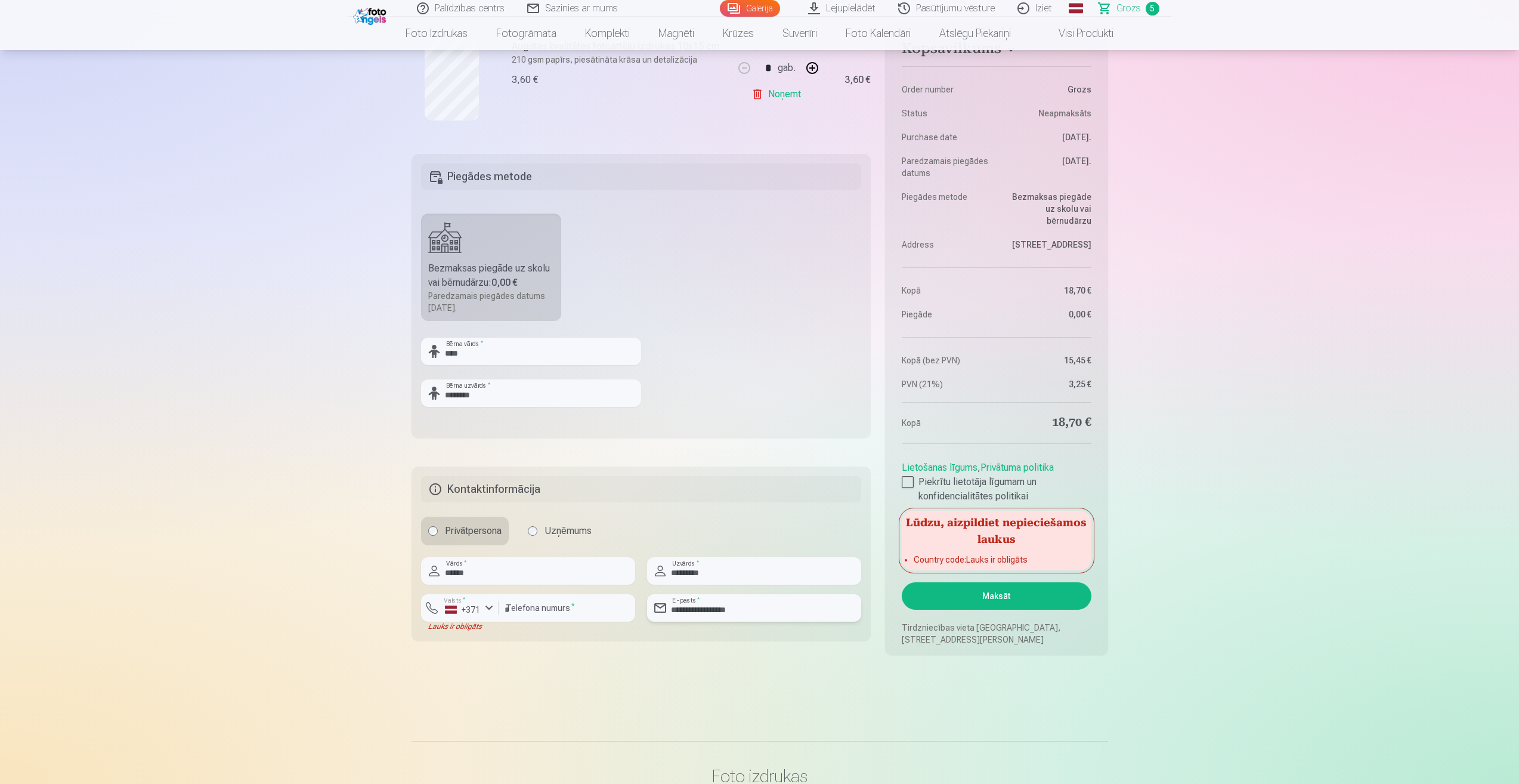
type input "**********"
click at [510, 638] on fieldset "**********" at bounding box center [642, 554] width 460 height 174
click at [461, 612] on div "+371" at bounding box center [462, 609] width 35 height 12
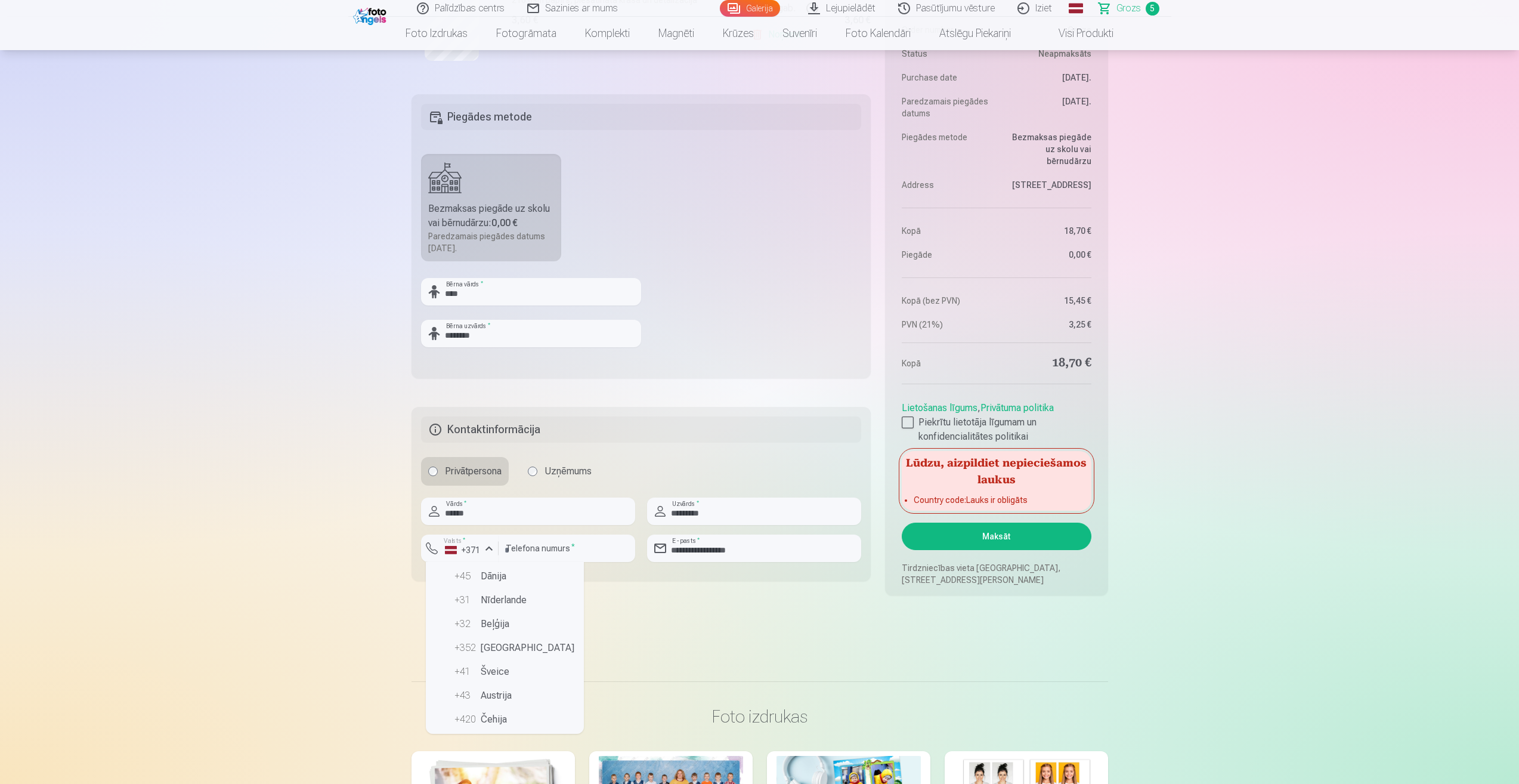
scroll to position [0, 0]
click at [489, 606] on li "+371 Latvija" at bounding box center [505, 605] width 149 height 24
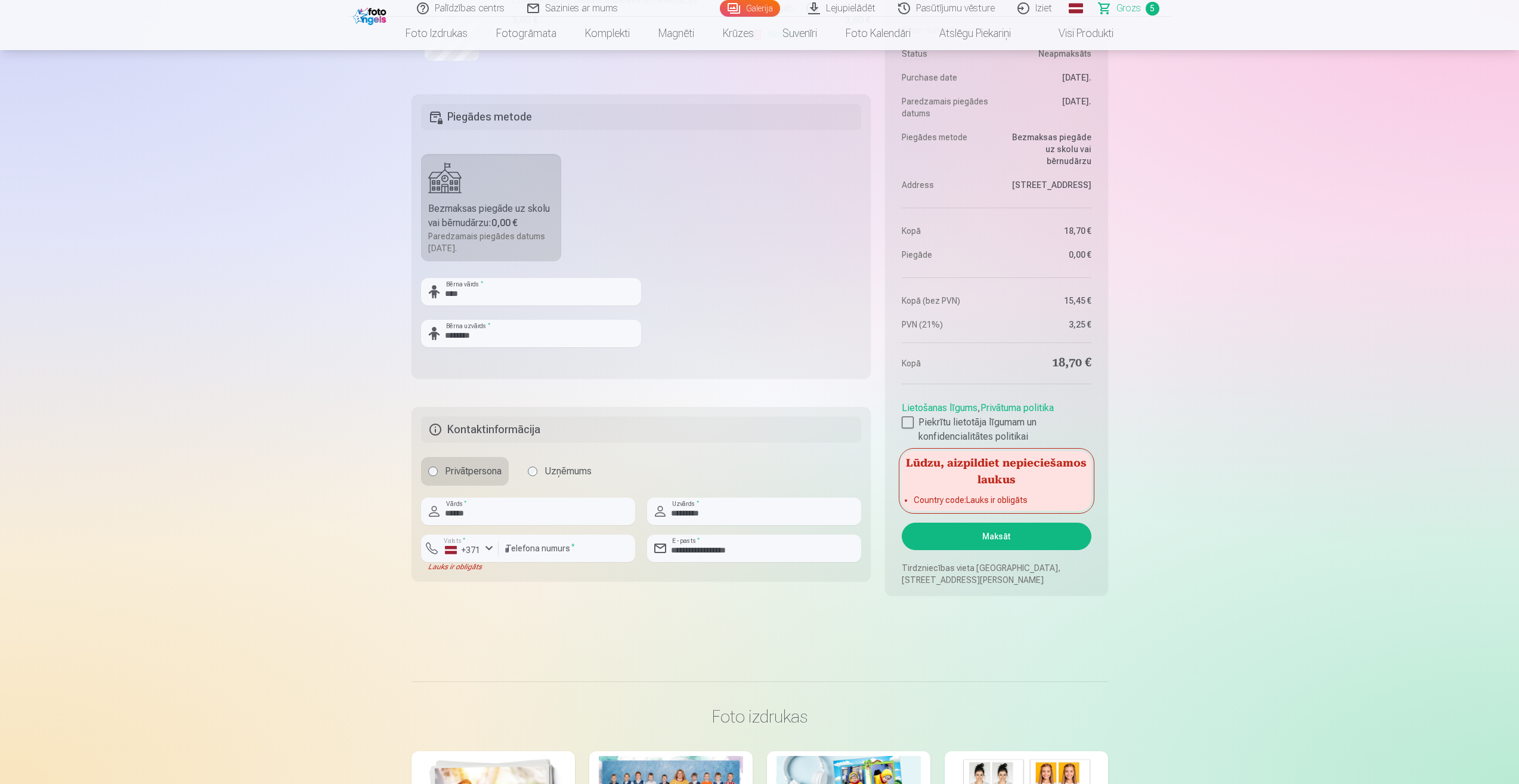
click at [469, 568] on div "Lauks ir obligāts" at bounding box center [459, 566] width 77 height 10
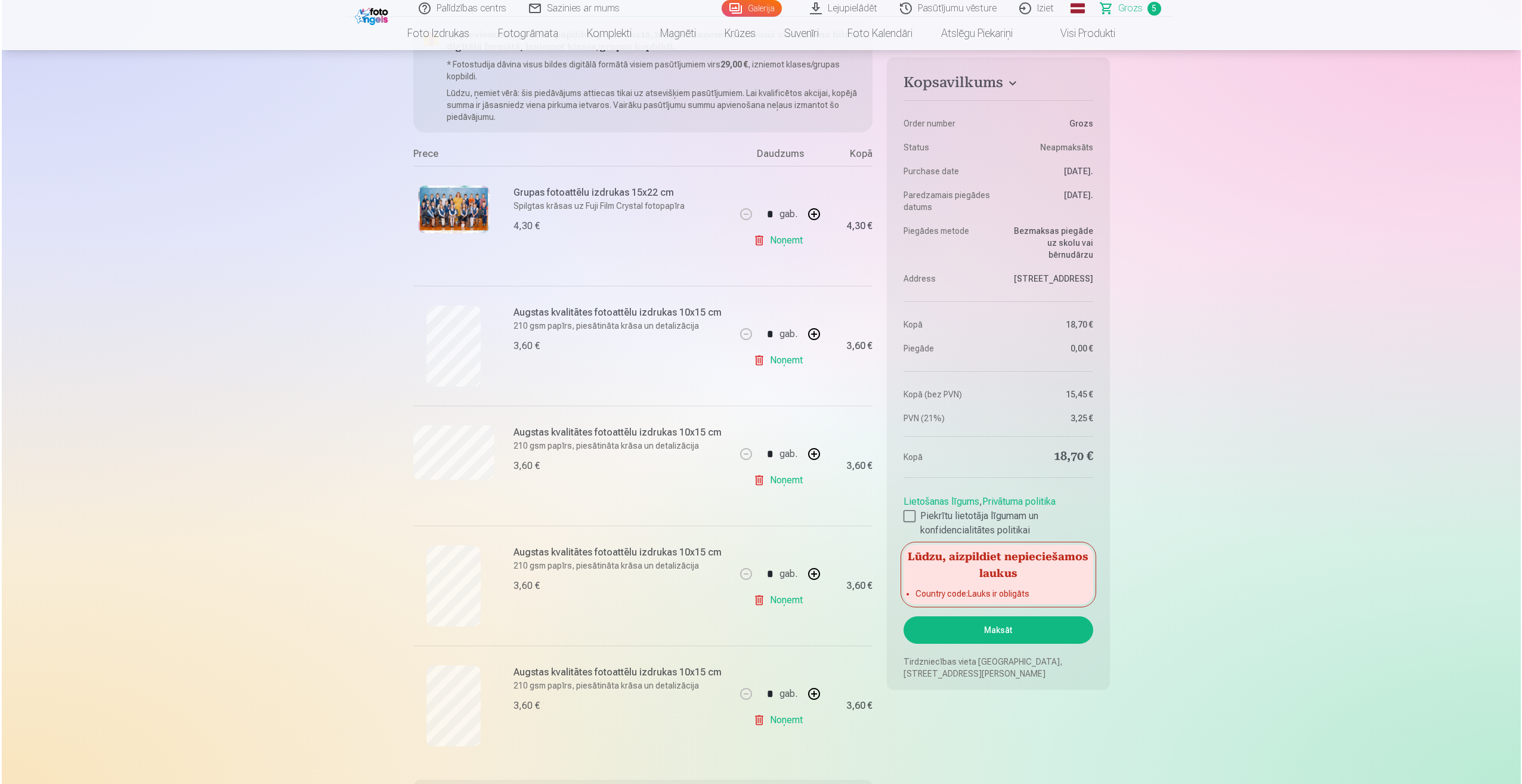
scroll to position [119, 0]
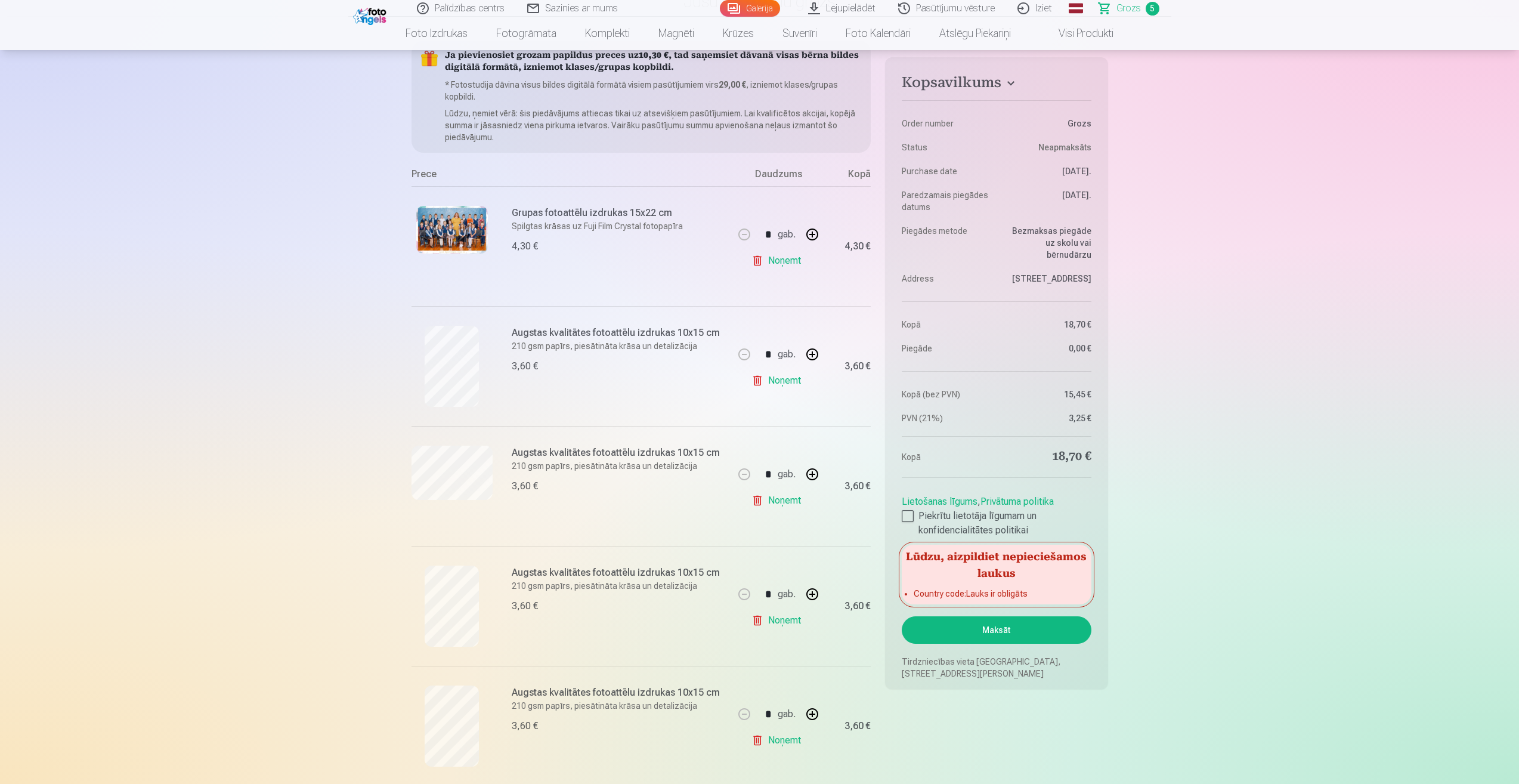
click at [1010, 629] on button "Maksāt" at bounding box center [996, 630] width 189 height 27
